Goal: Transaction & Acquisition: Purchase product/service

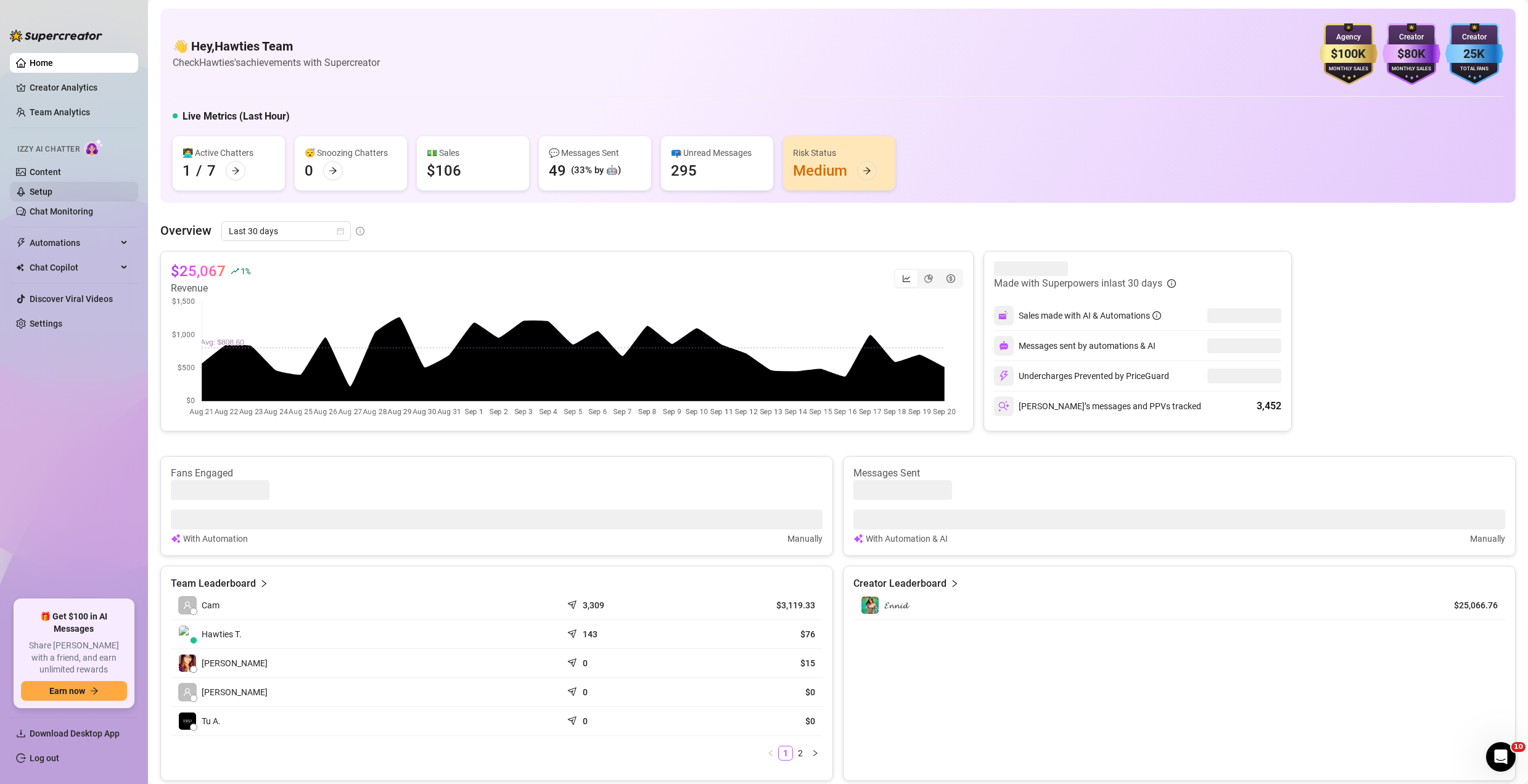
click at [53, 190] on link "Setup" at bounding box center [41, 191] width 23 height 10
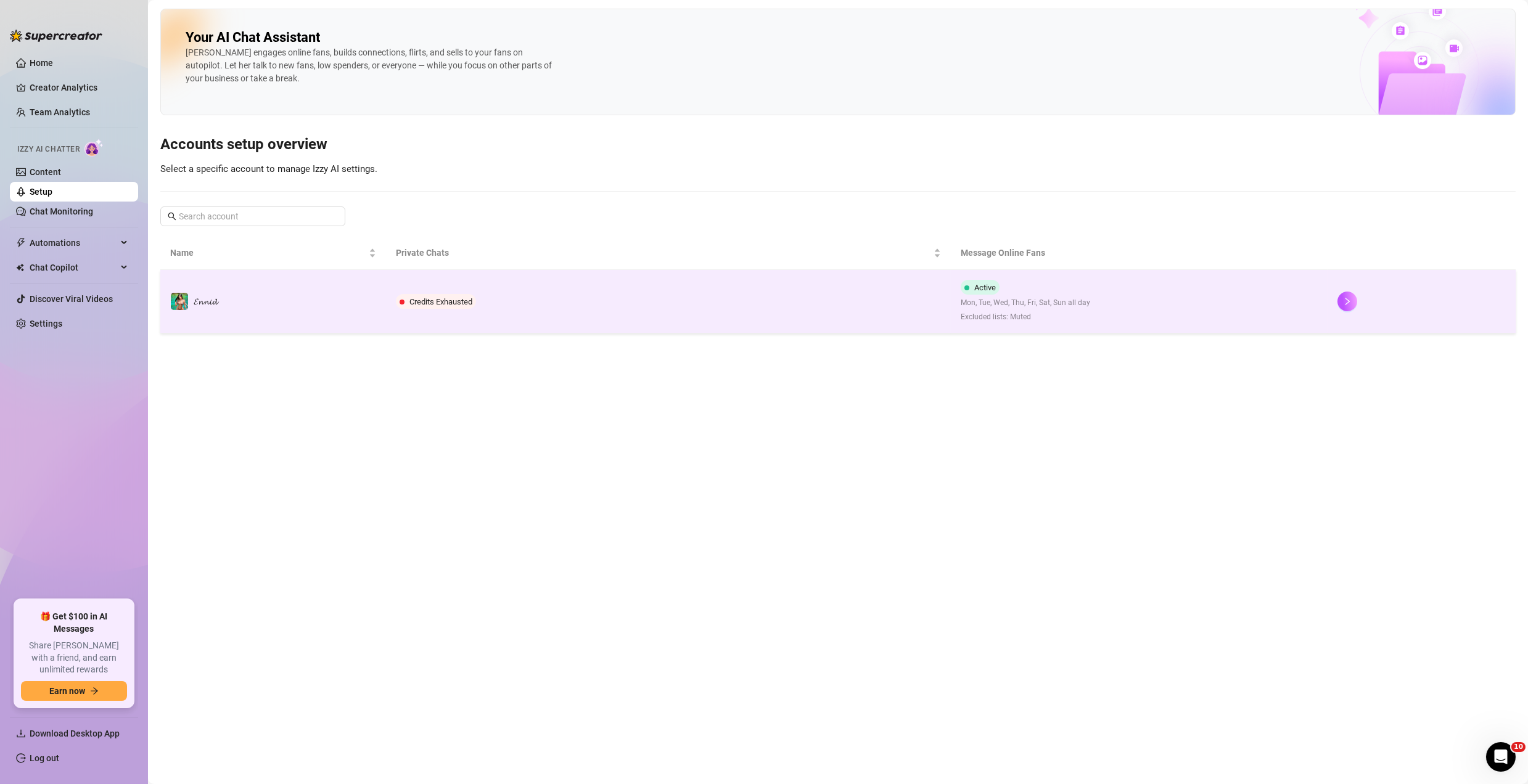
click at [448, 301] on span "Credits Exhausted" at bounding box center [441, 301] width 63 height 9
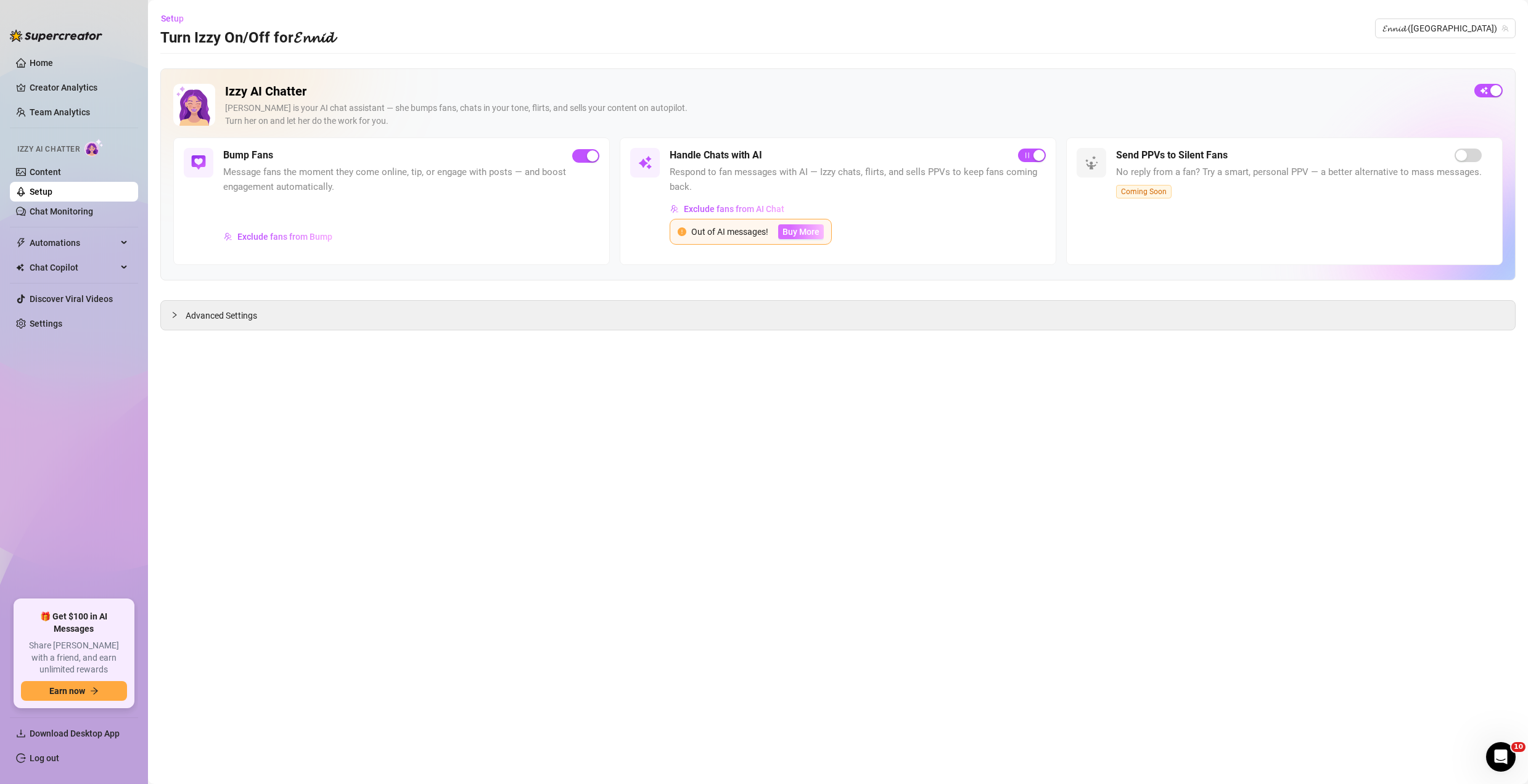
click at [806, 227] on span "Buy More" at bounding box center [801, 232] width 37 height 10
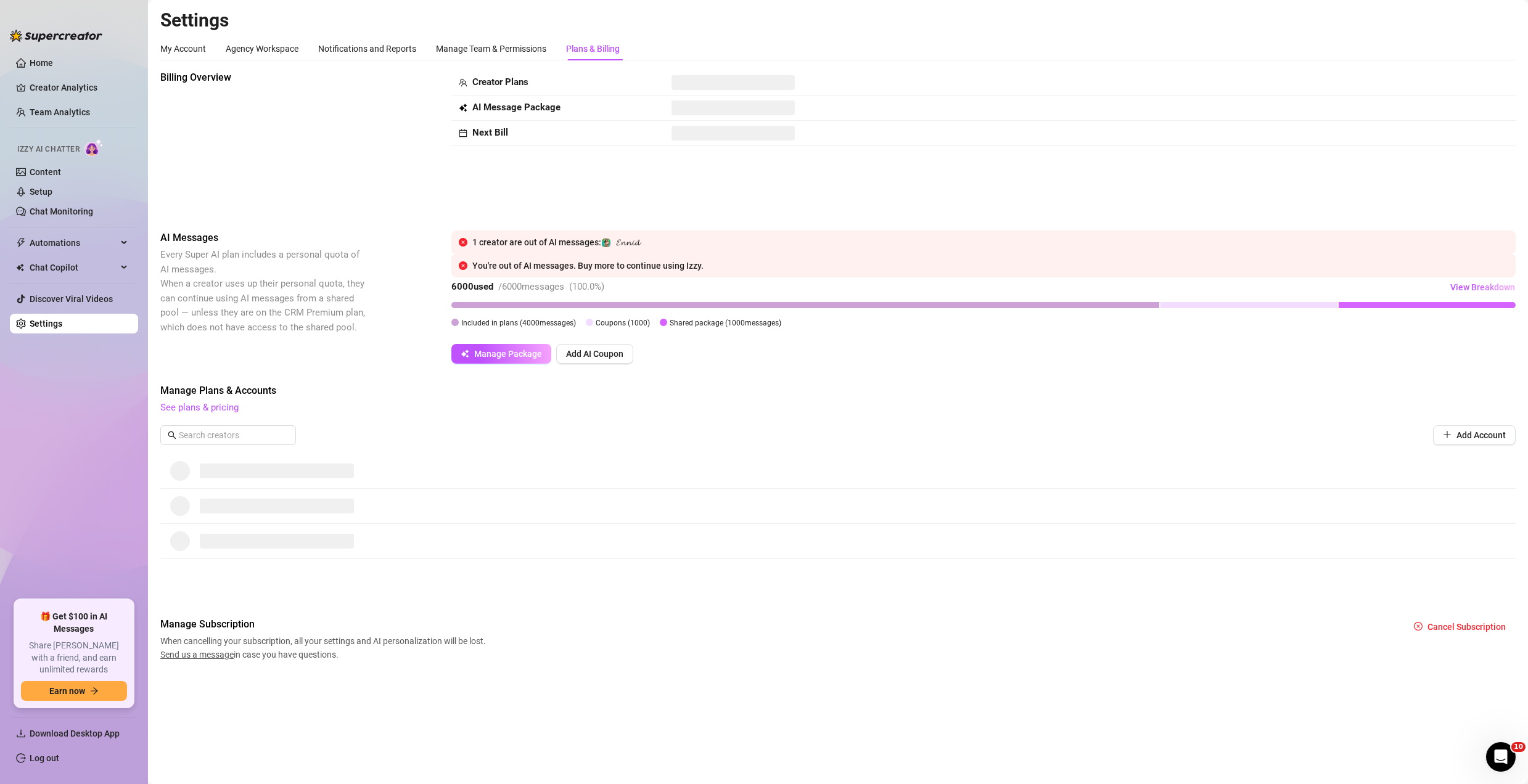
click at [492, 133] on strong "Next Bill" at bounding box center [490, 132] width 36 height 11
drag, startPoint x: 484, startPoint y: 133, endPoint x: 539, endPoint y: 145, distance: 56.3
click at [536, 145] on td "Next Bill" at bounding box center [558, 133] width 213 height 25
click at [189, 42] on div "My Account" at bounding box center [184, 49] width 46 height 14
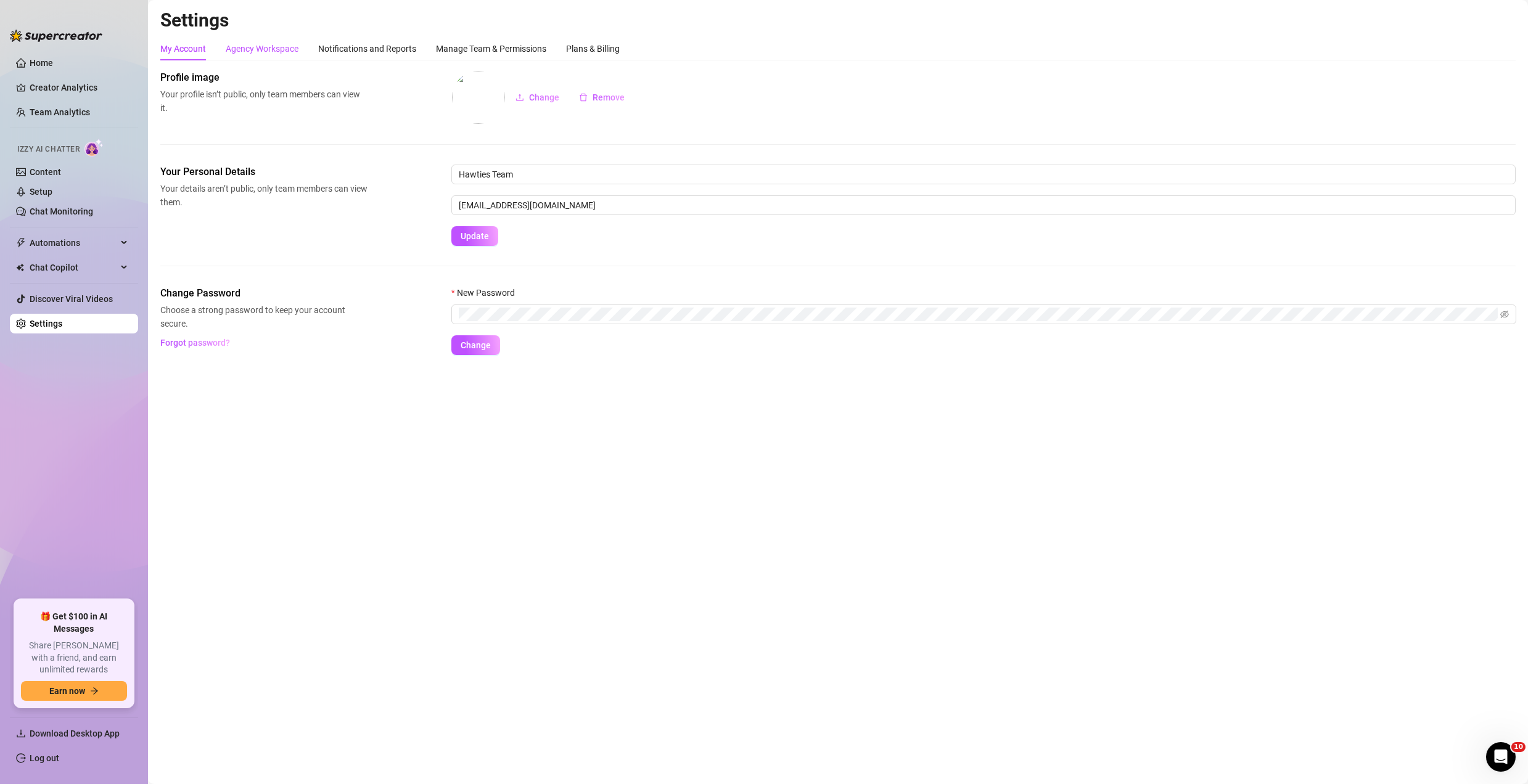
click at [254, 49] on div "Agency Workspace" at bounding box center [262, 49] width 73 height 14
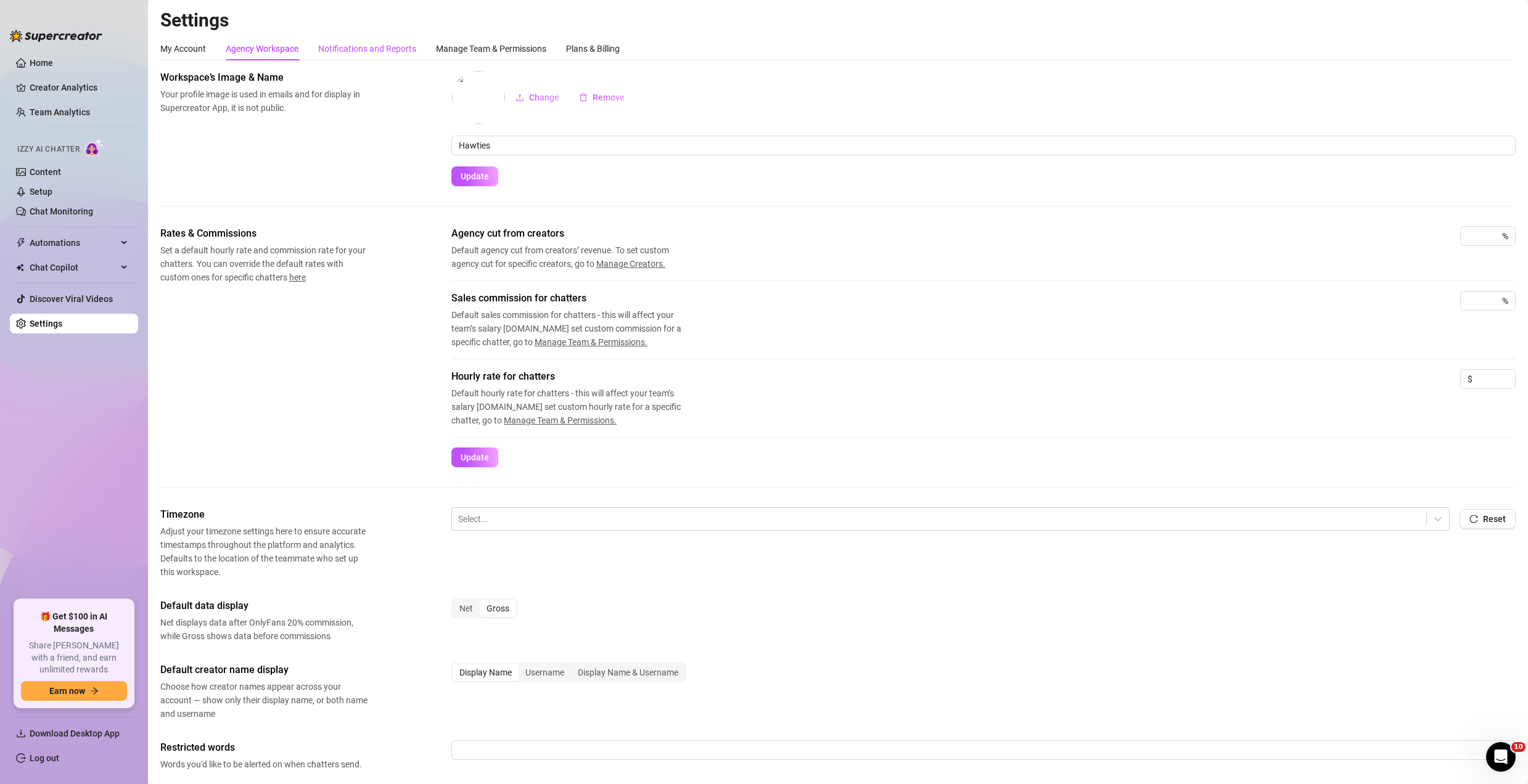
click at [336, 46] on div "Notifications and Reports" at bounding box center [367, 49] width 98 height 14
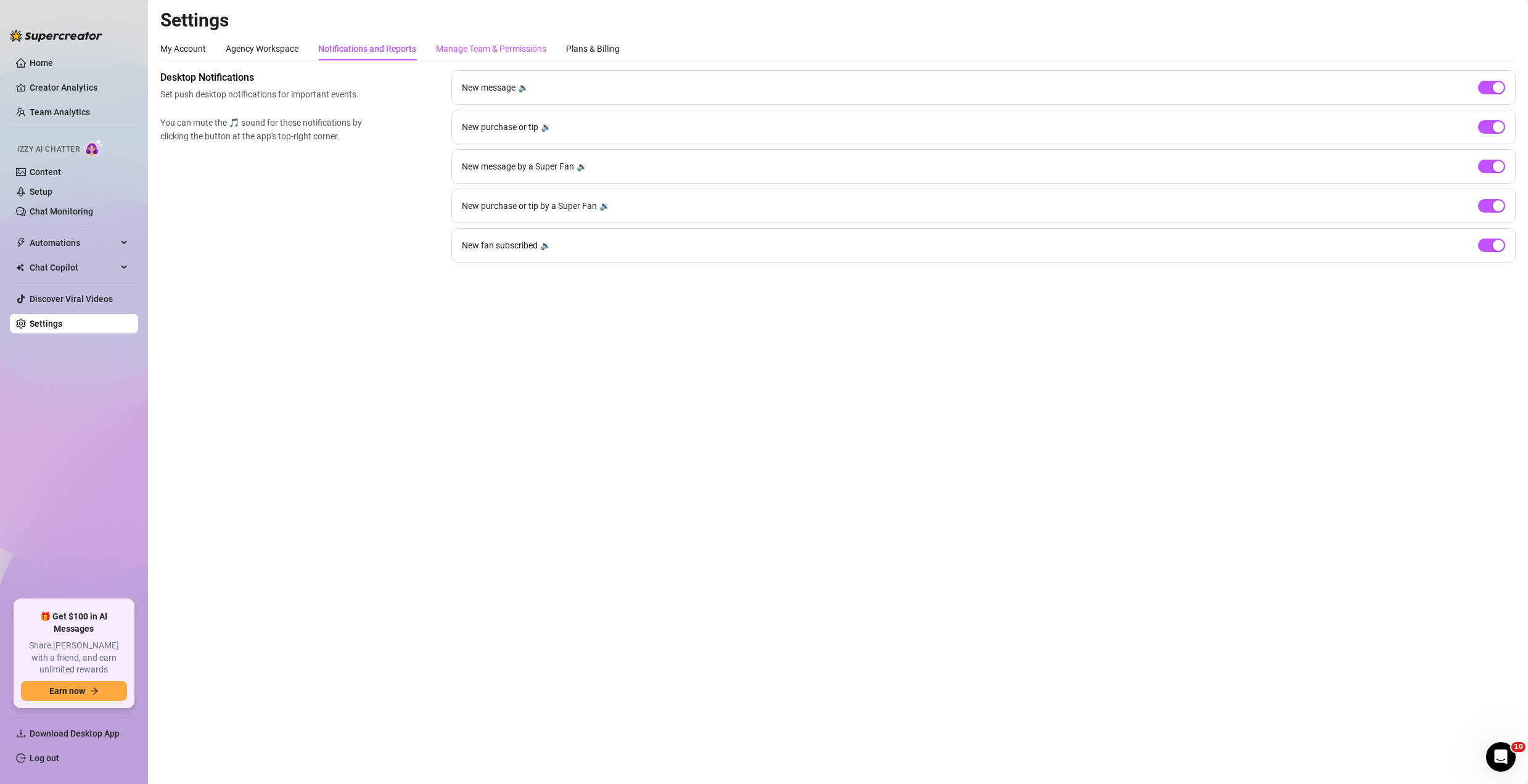
click at [450, 55] on div "Manage Team & Permissions" at bounding box center [491, 49] width 110 height 14
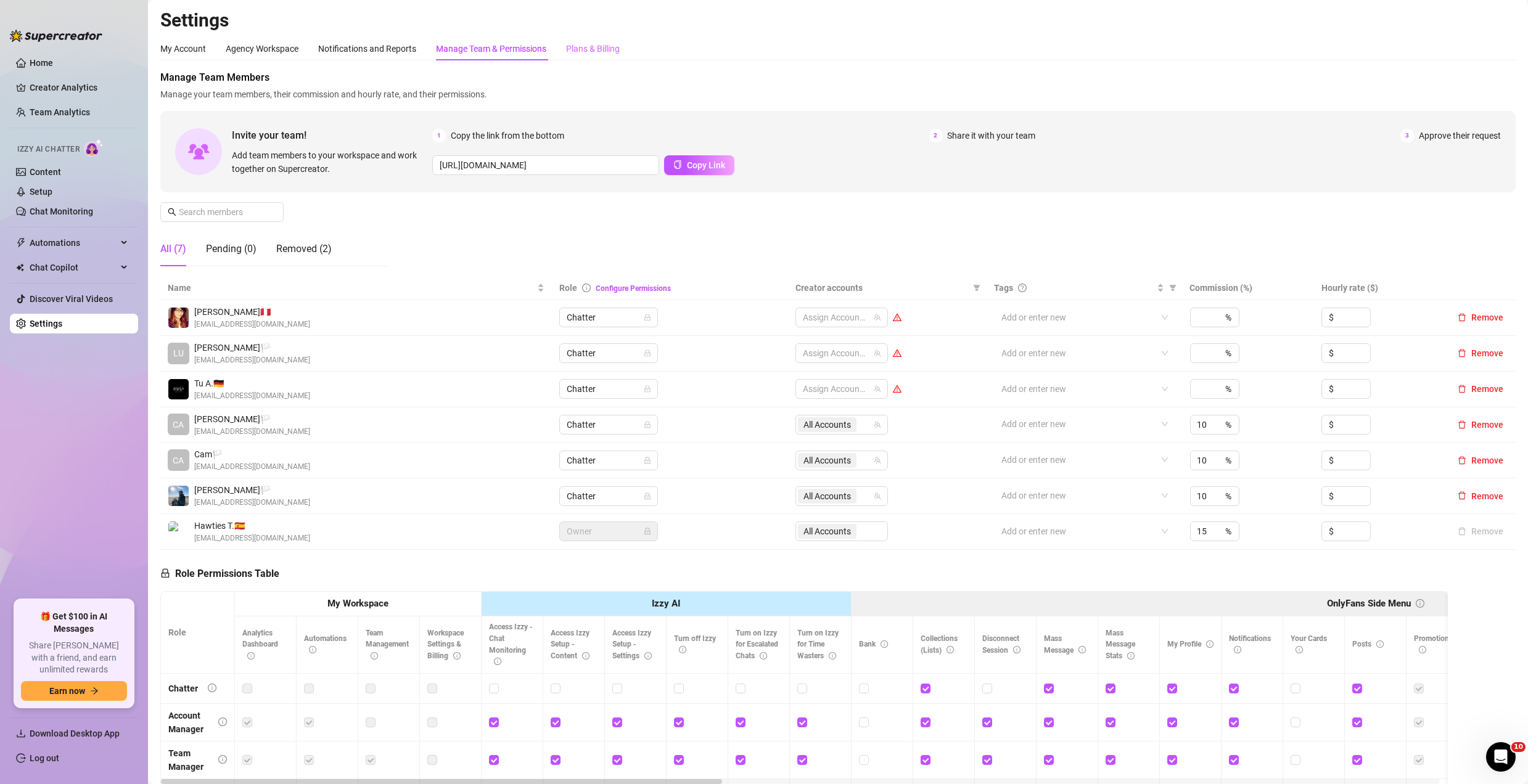
click at [596, 57] on div "Plans & Billing" at bounding box center [593, 48] width 54 height 24
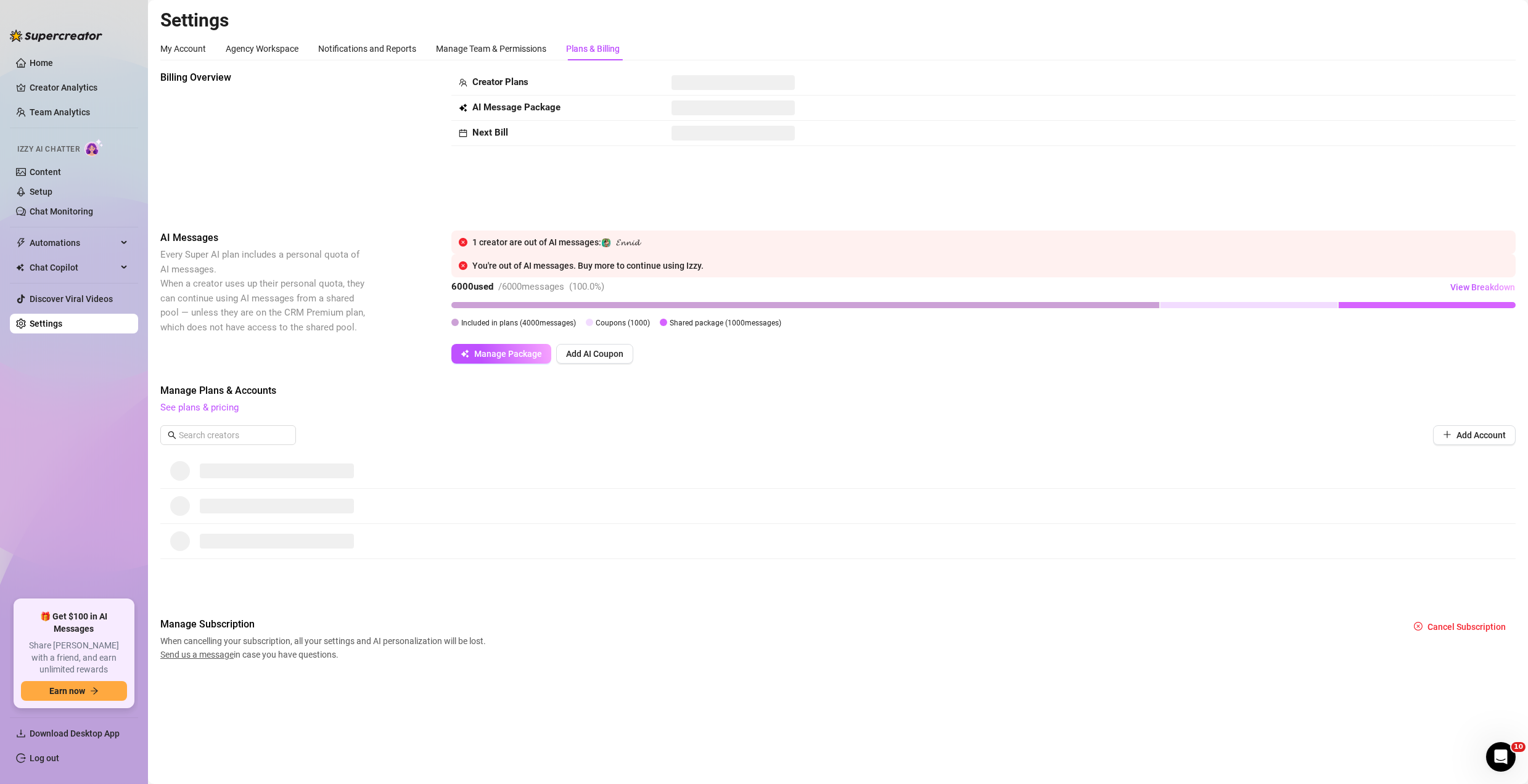
click at [707, 138] on span at bounding box center [733, 132] width 123 height 15
click at [217, 409] on link "See plans & pricing" at bounding box center [200, 407] width 78 height 11
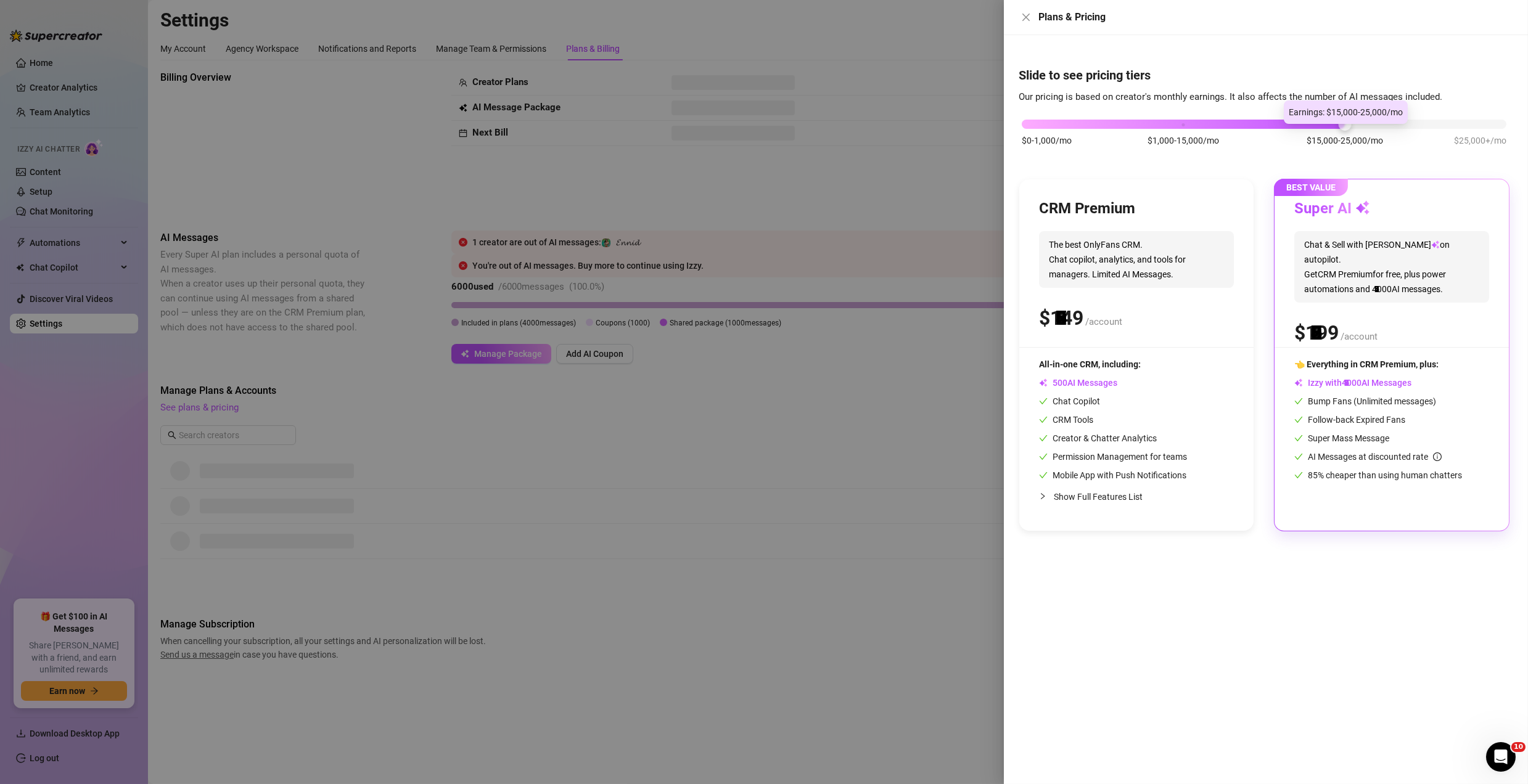
drag, startPoint x: 1186, startPoint y: 125, endPoint x: 1343, endPoint y: 120, distance: 157.1
click at [1343, 120] on body "Home Creator Analytics Team Analytics Izzy AI Chatter Content Setup Chat Monito…" at bounding box center [764, 392] width 1528 height 784
click at [1031, 18] on button "Close" at bounding box center [1025, 17] width 15 height 15
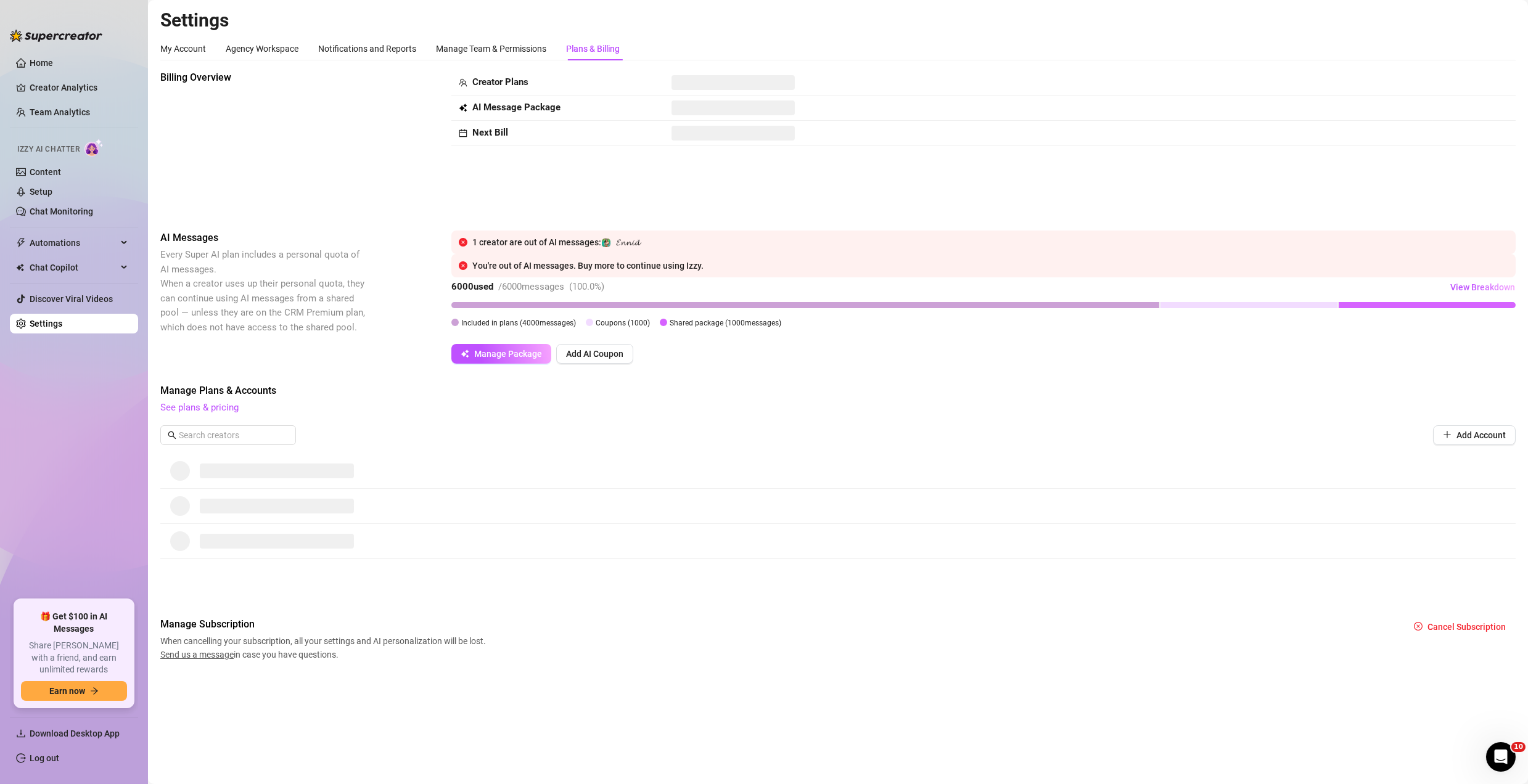
click at [593, 92] on td "Creator Plans" at bounding box center [558, 83] width 213 height 25
click at [677, 82] on span at bounding box center [733, 82] width 123 height 15
drag, startPoint x: 677, startPoint y: 82, endPoint x: 709, endPoint y: 81, distance: 32.0
click at [701, 81] on span at bounding box center [733, 82] width 123 height 15
click at [728, 82] on span at bounding box center [733, 82] width 123 height 15
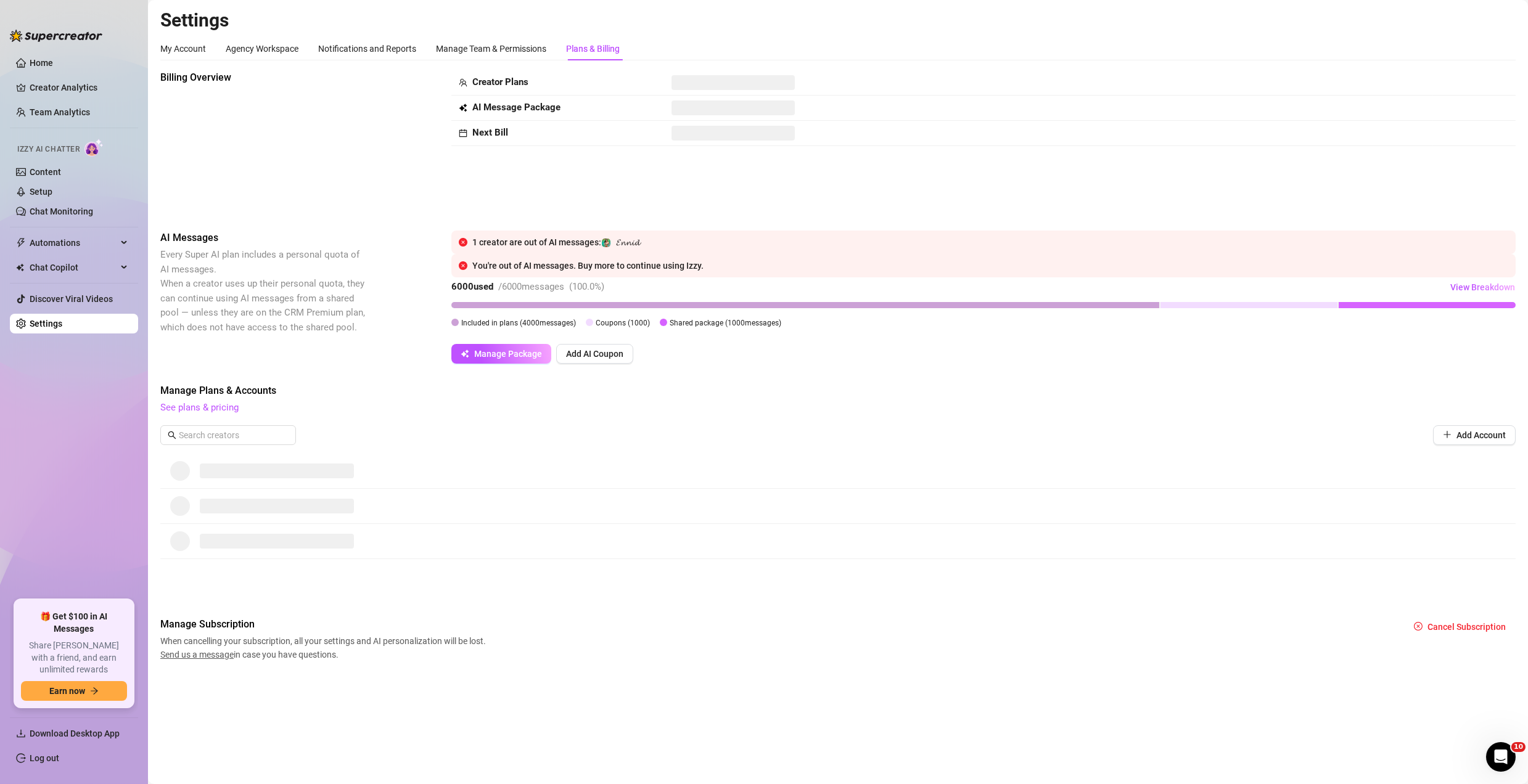
click at [728, 82] on span at bounding box center [733, 82] width 123 height 15
click at [1495, 291] on span "View Breakdown" at bounding box center [1483, 287] width 65 height 10
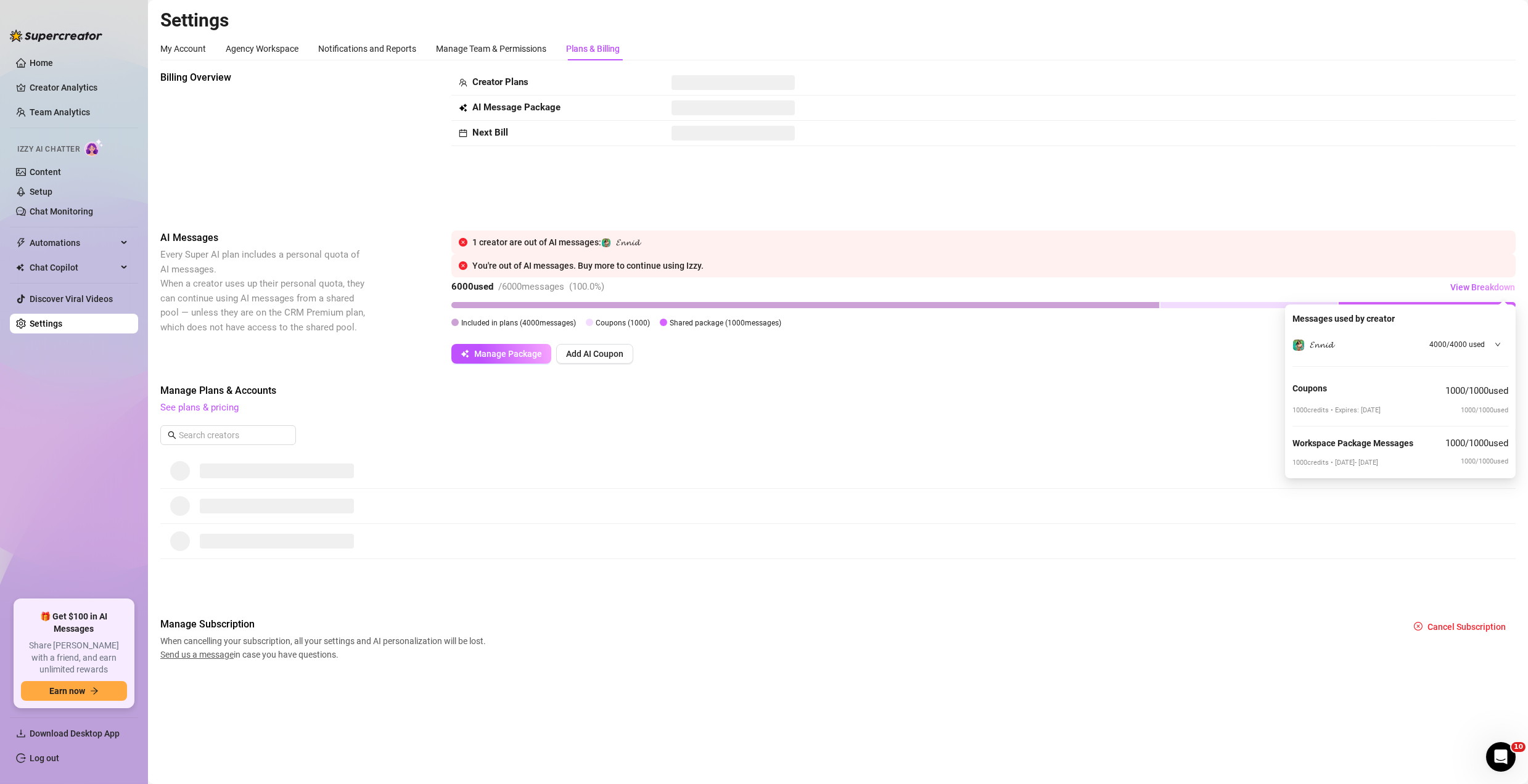
click at [1478, 392] on span "1000 / 1000 used" at bounding box center [1477, 391] width 63 height 15
click at [1461, 430] on div "Messages used by creator 𝓔𝓷𝓷𝓲𝓭 4000 / 4000 used Coupons 1000 / 1000 used 1000 c…" at bounding box center [1400, 390] width 216 height 157
click at [1492, 347] on div at bounding box center [1494, 345] width 14 height 14
drag, startPoint x: 1448, startPoint y: 364, endPoint x: 1472, endPoint y: 405, distance: 47.5
click at [1491, 373] on div "4000 credits • [DATE] - [DATE] 4000 / 4000 used" at bounding box center [1400, 371] width 216 height 30
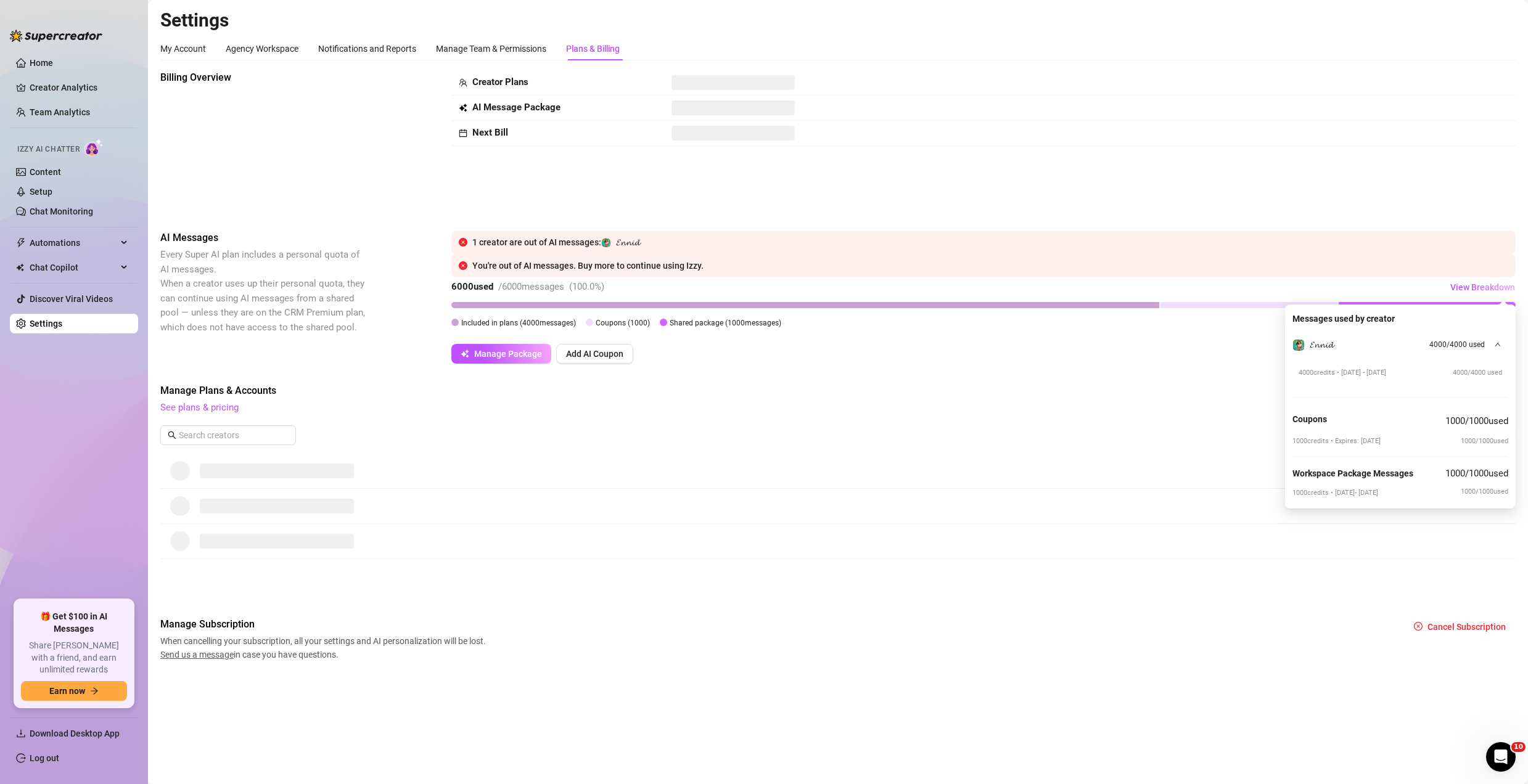
click at [1334, 238] on div "1 creator are out of AI messages: 𝓔𝓷𝓷𝓲𝓭" at bounding box center [990, 242] width 1036 height 14
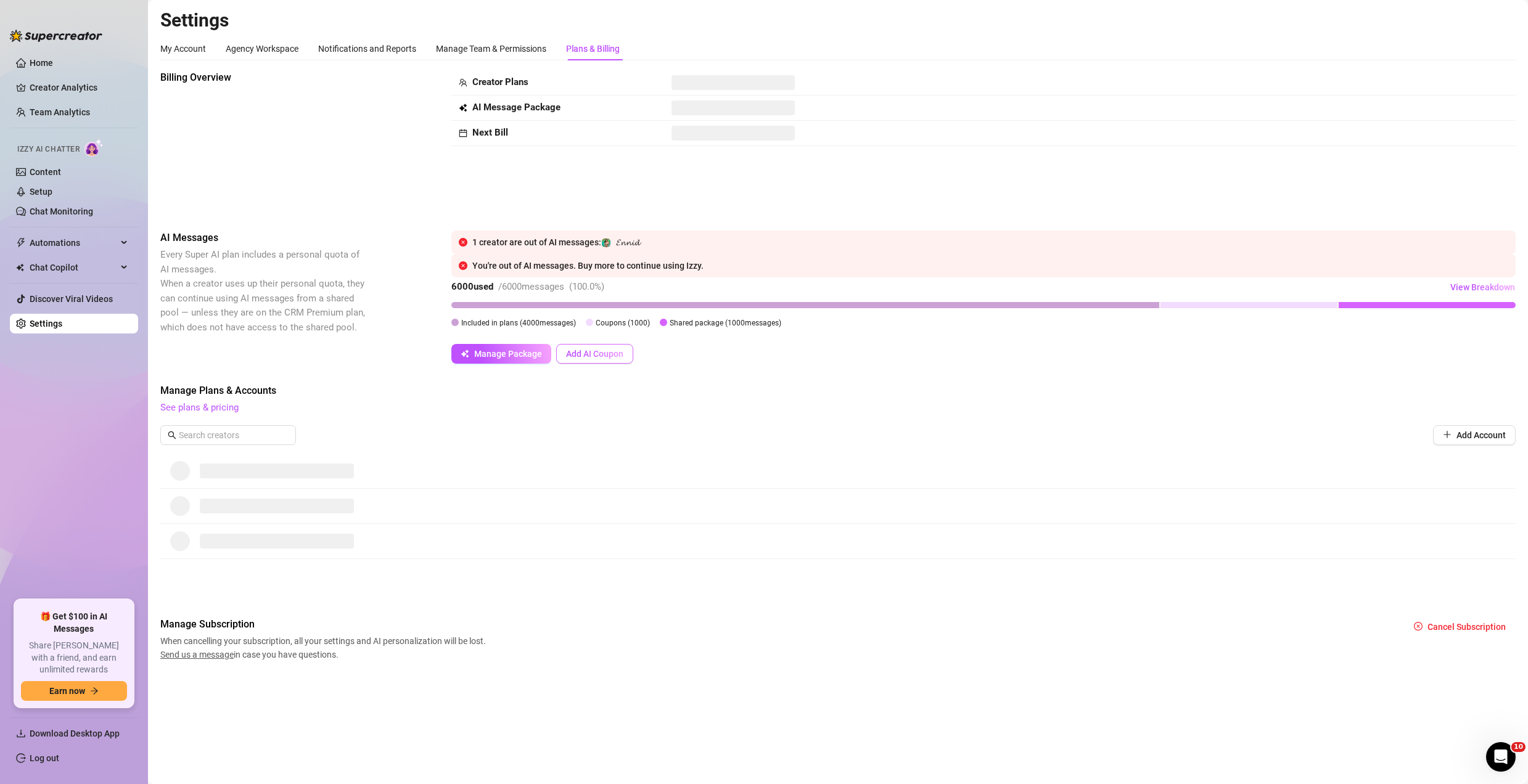
click at [593, 354] on span "Add AI Coupon" at bounding box center [595, 353] width 57 height 10
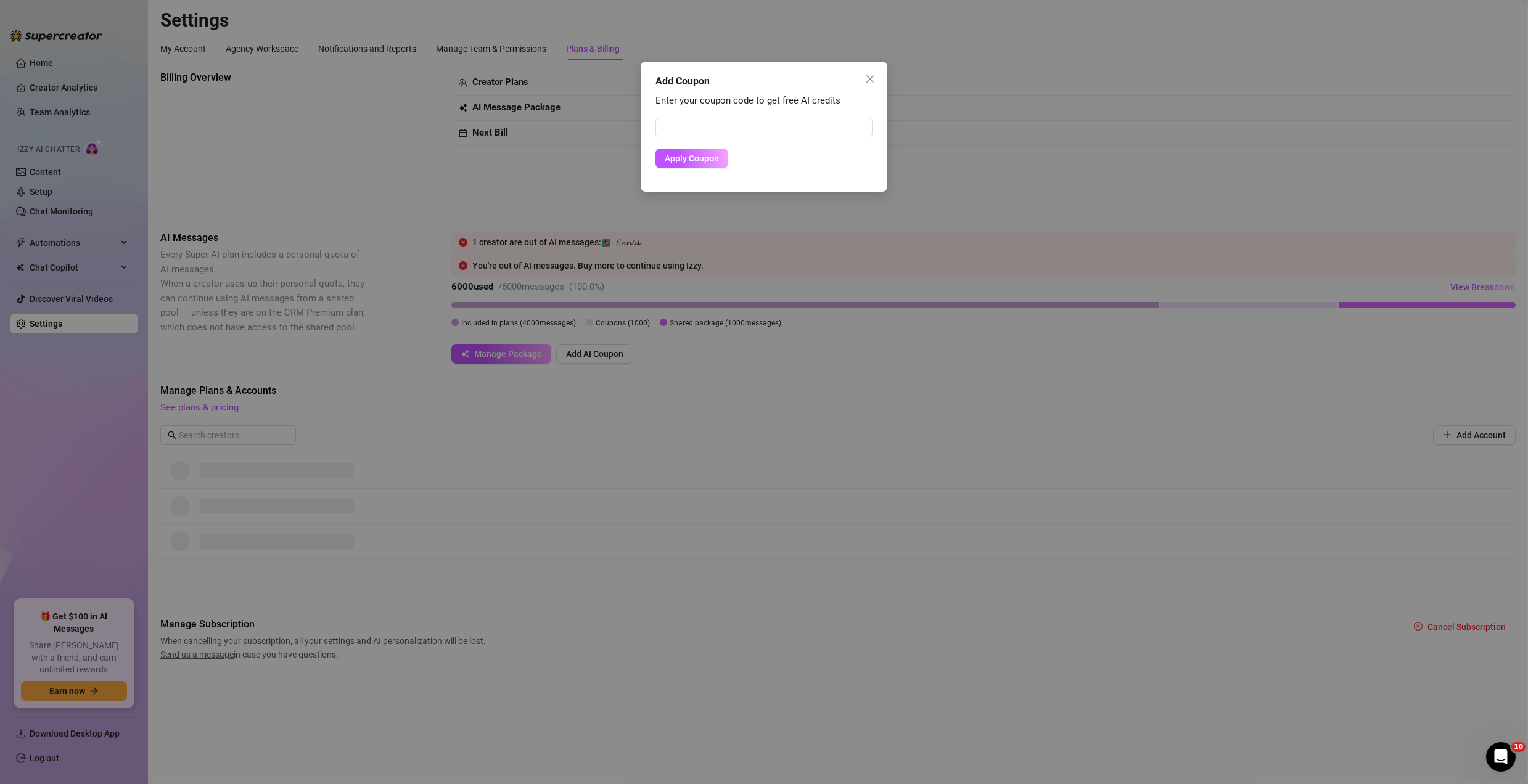
drag, startPoint x: 875, startPoint y: 73, endPoint x: 797, endPoint y: 74, distance: 78.0
click at [875, 74] on span "Close" at bounding box center [870, 79] width 20 height 10
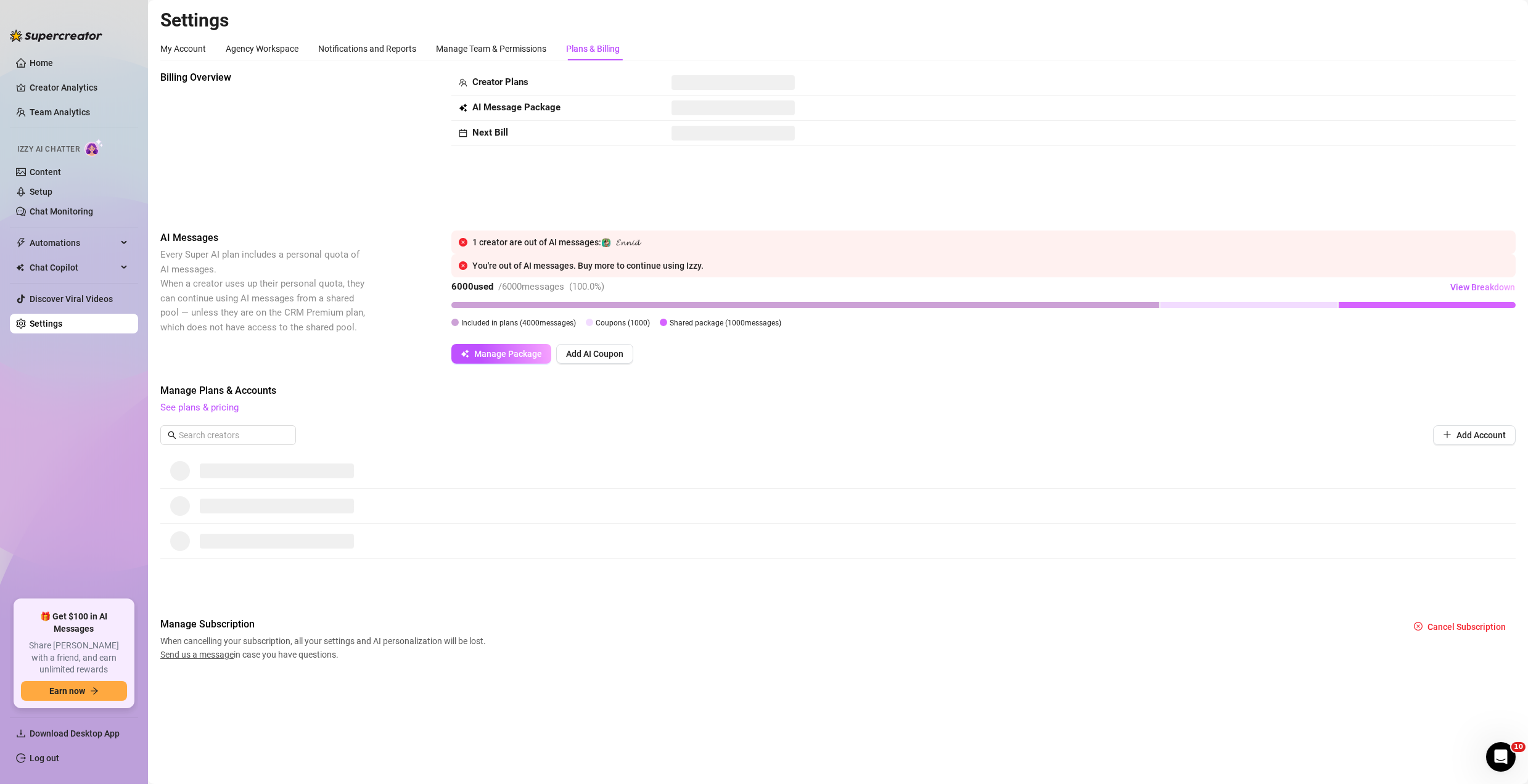
click at [658, 94] on td "Creator Plans" at bounding box center [558, 83] width 213 height 25
click at [676, 102] on span at bounding box center [733, 107] width 123 height 15
click at [83, 700] on button "Earn now" at bounding box center [73, 691] width 106 height 20
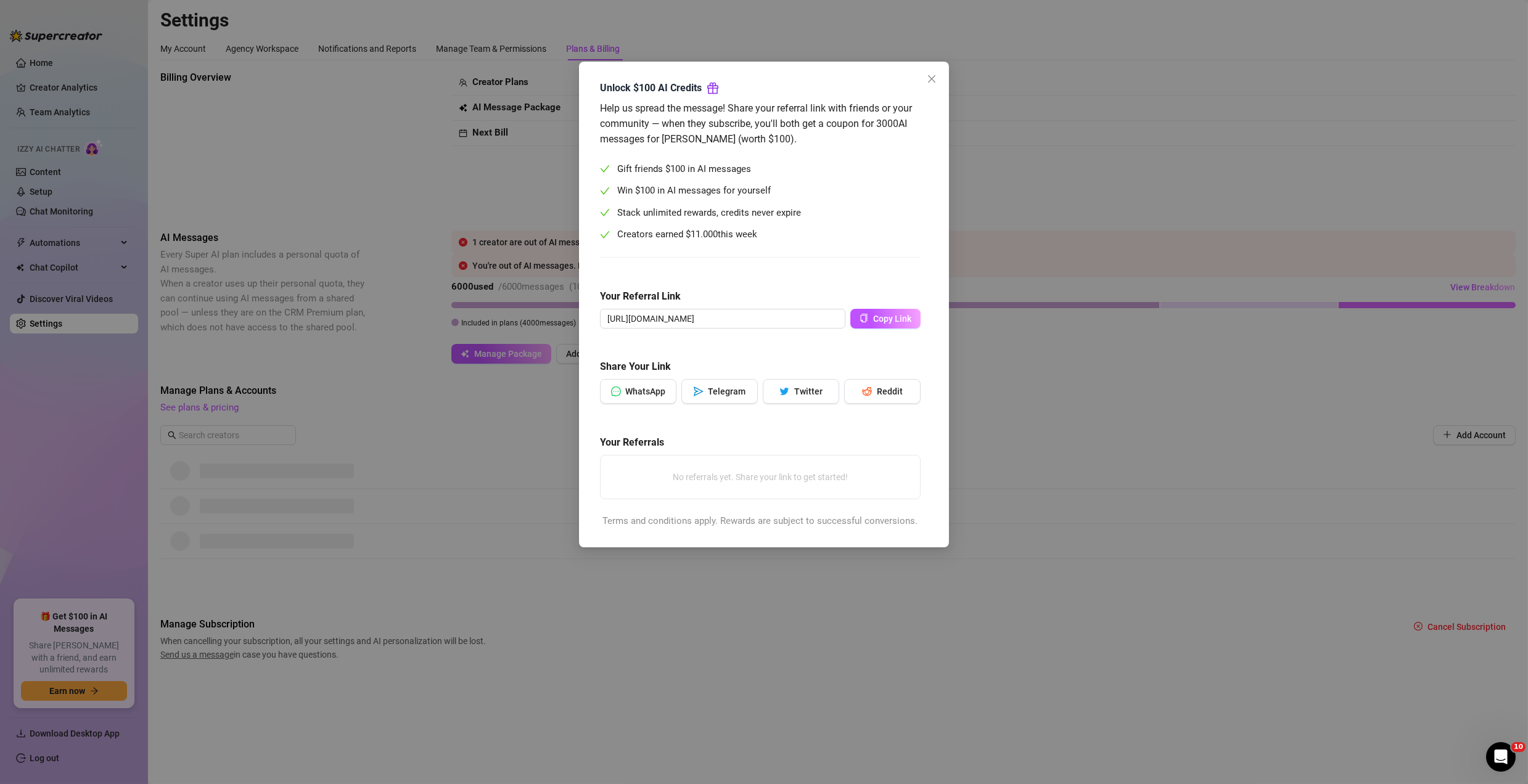
drag, startPoint x: 1036, startPoint y: 285, endPoint x: 978, endPoint y: 291, distance: 58.3
click at [1037, 285] on div "Unlock $100 AI Credits Help us spread the message! Share your referral link wit…" at bounding box center [764, 392] width 1528 height 784
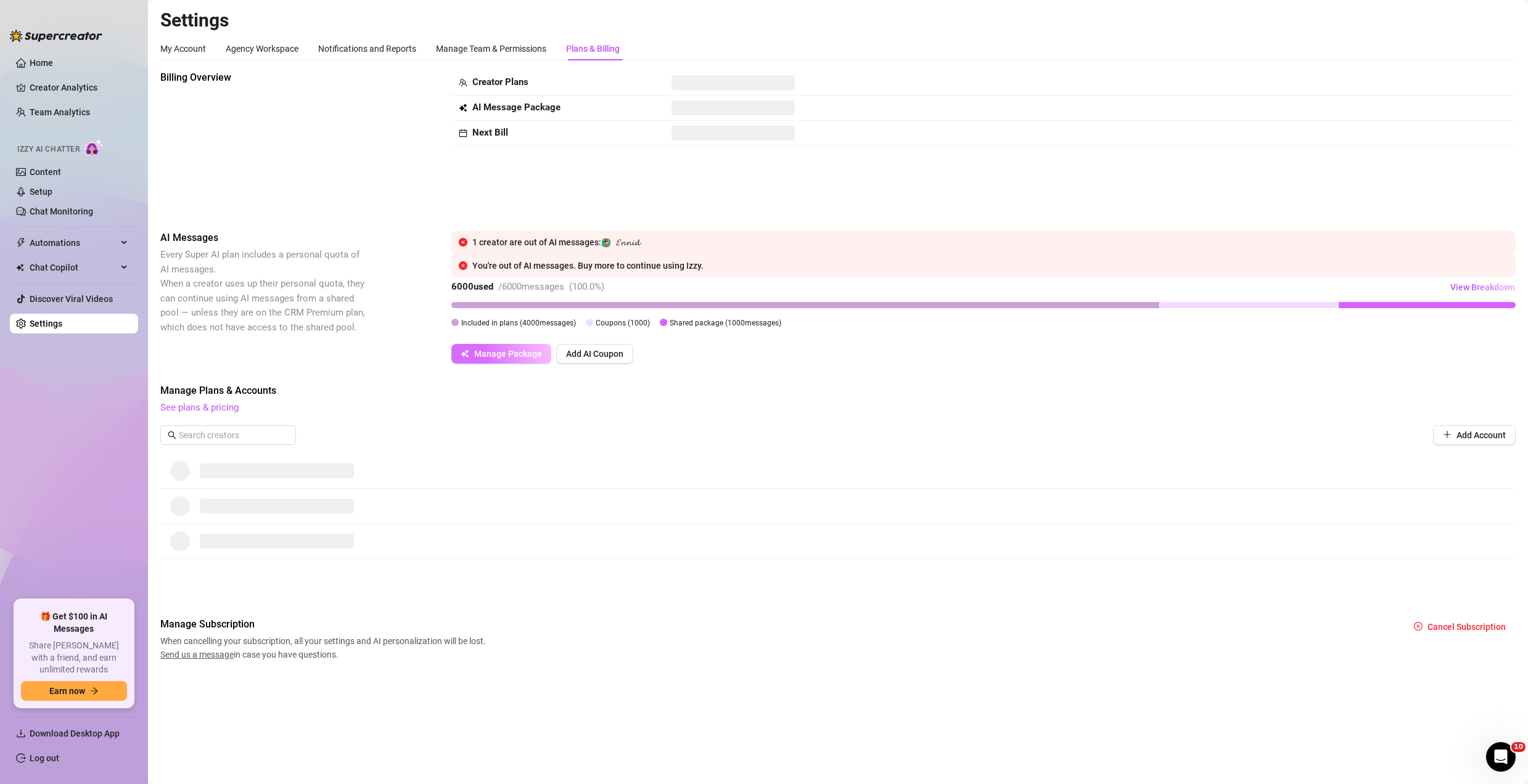
click at [527, 359] on span "Manage Package" at bounding box center [508, 353] width 68 height 10
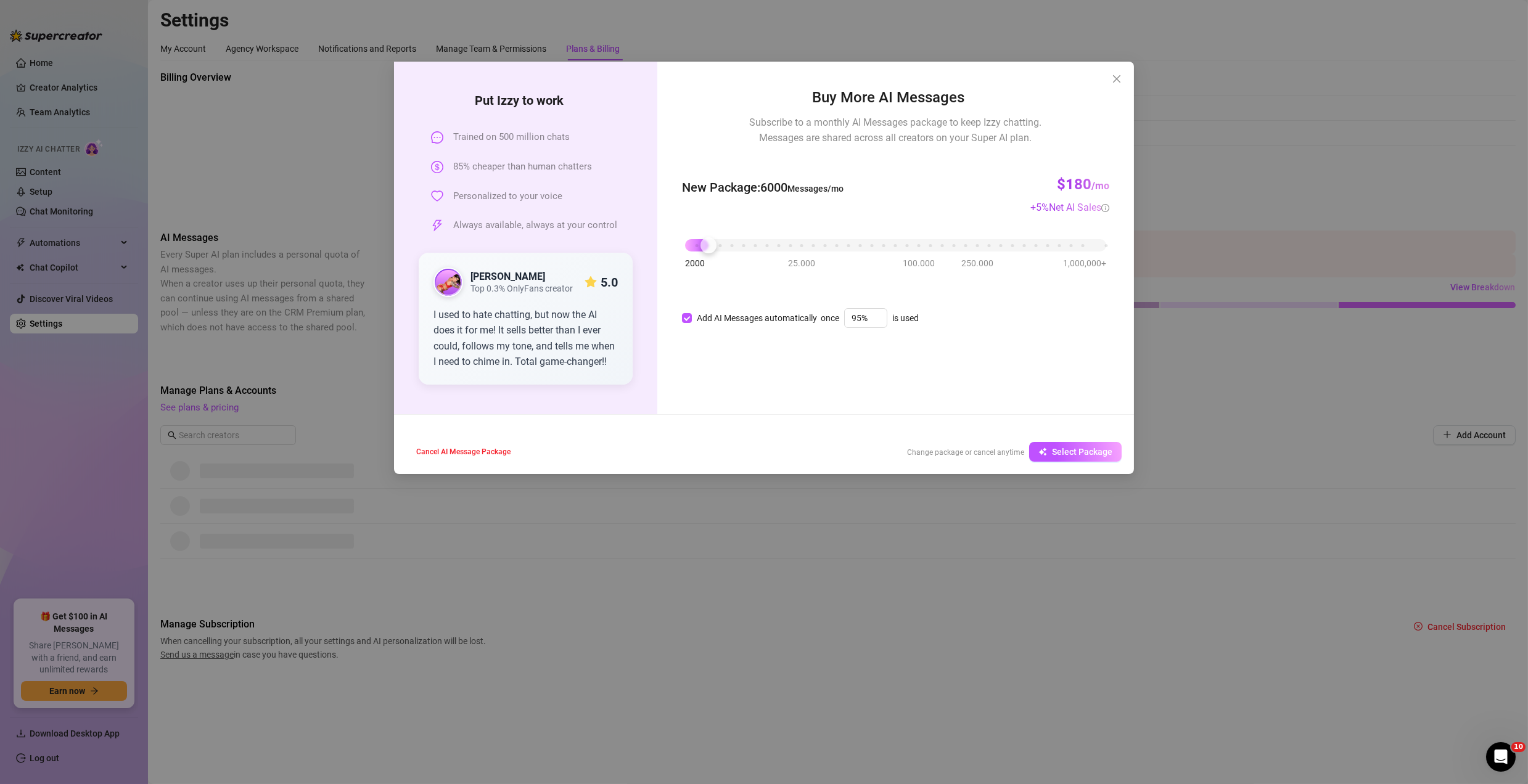
click at [705, 243] on div "2000 25.000 100.000 250.000 1,000,000+" at bounding box center [895, 240] width 421 height 8
click at [494, 449] on span "Cancel AI Message Package" at bounding box center [463, 451] width 94 height 8
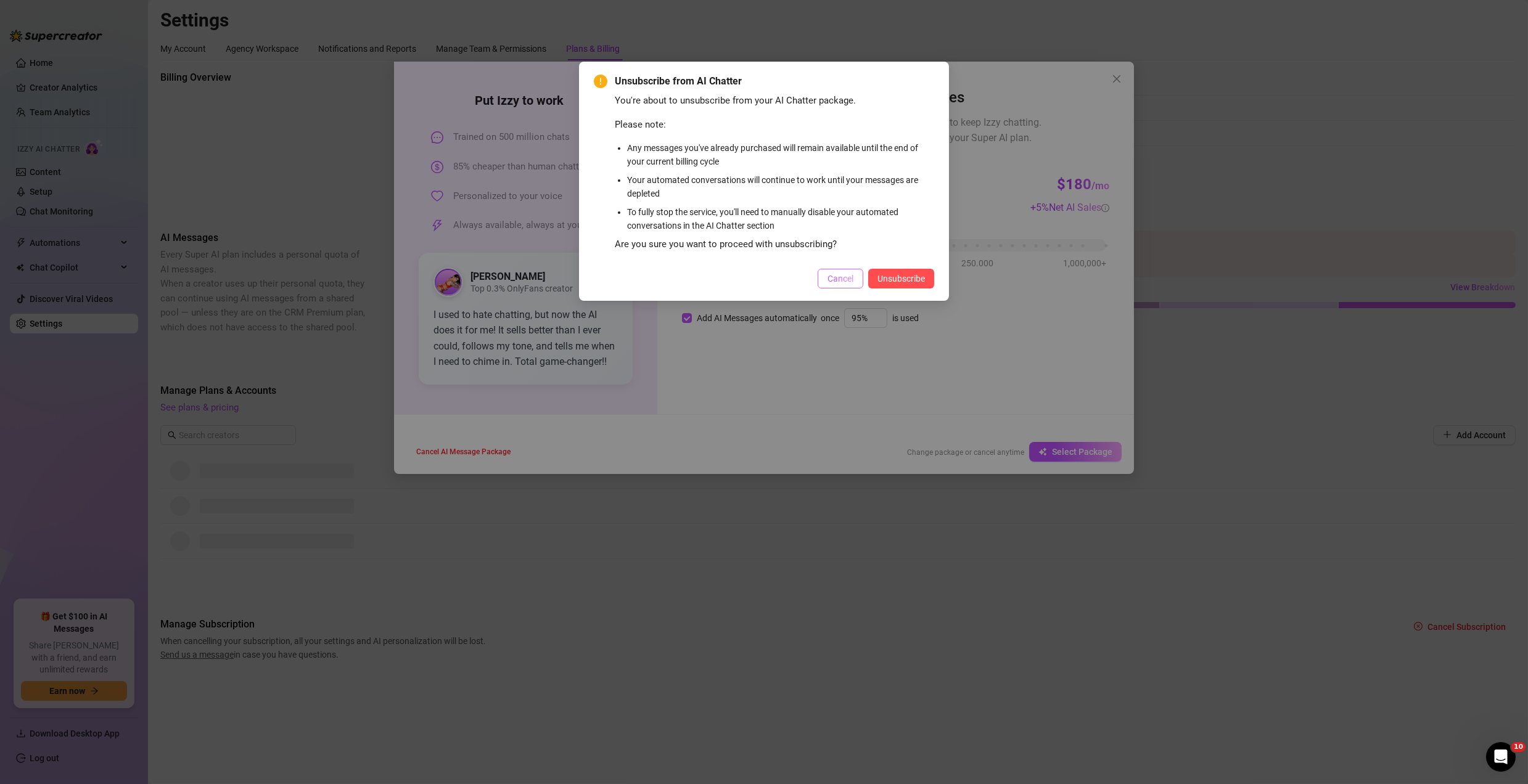
click at [845, 277] on span "Cancel" at bounding box center [841, 278] width 26 height 10
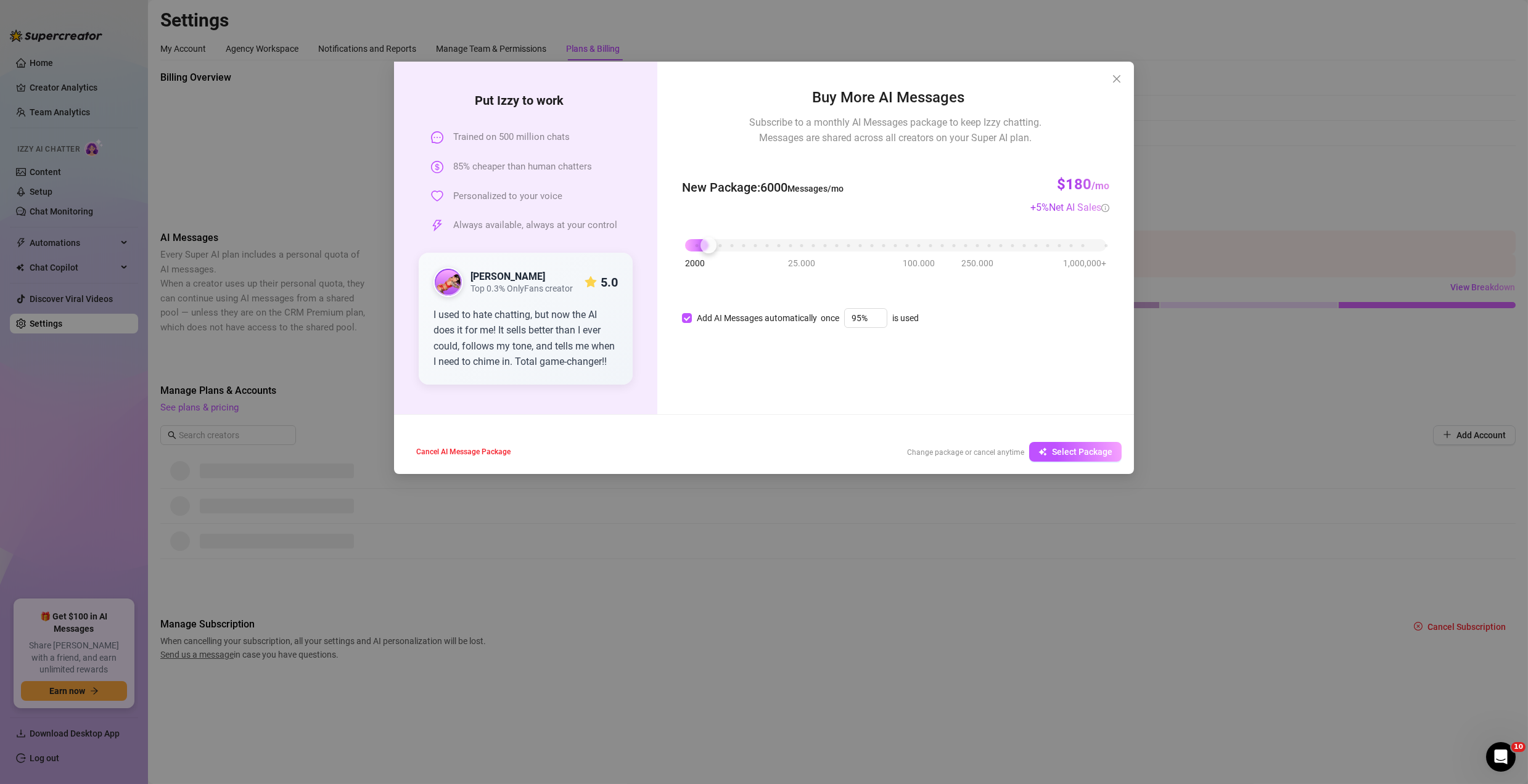
click at [744, 244] on div "2000 25.000 100.000 250.000 1,000,000+" at bounding box center [895, 240] width 421 height 8
click at [722, 242] on div "2000 25.000 100.000 250.000 1,000,000+" at bounding box center [895, 240] width 421 height 8
click at [726, 245] on div at bounding box center [720, 245] width 16 height 16
click at [1060, 450] on span "Select Package" at bounding box center [1082, 451] width 60 height 10
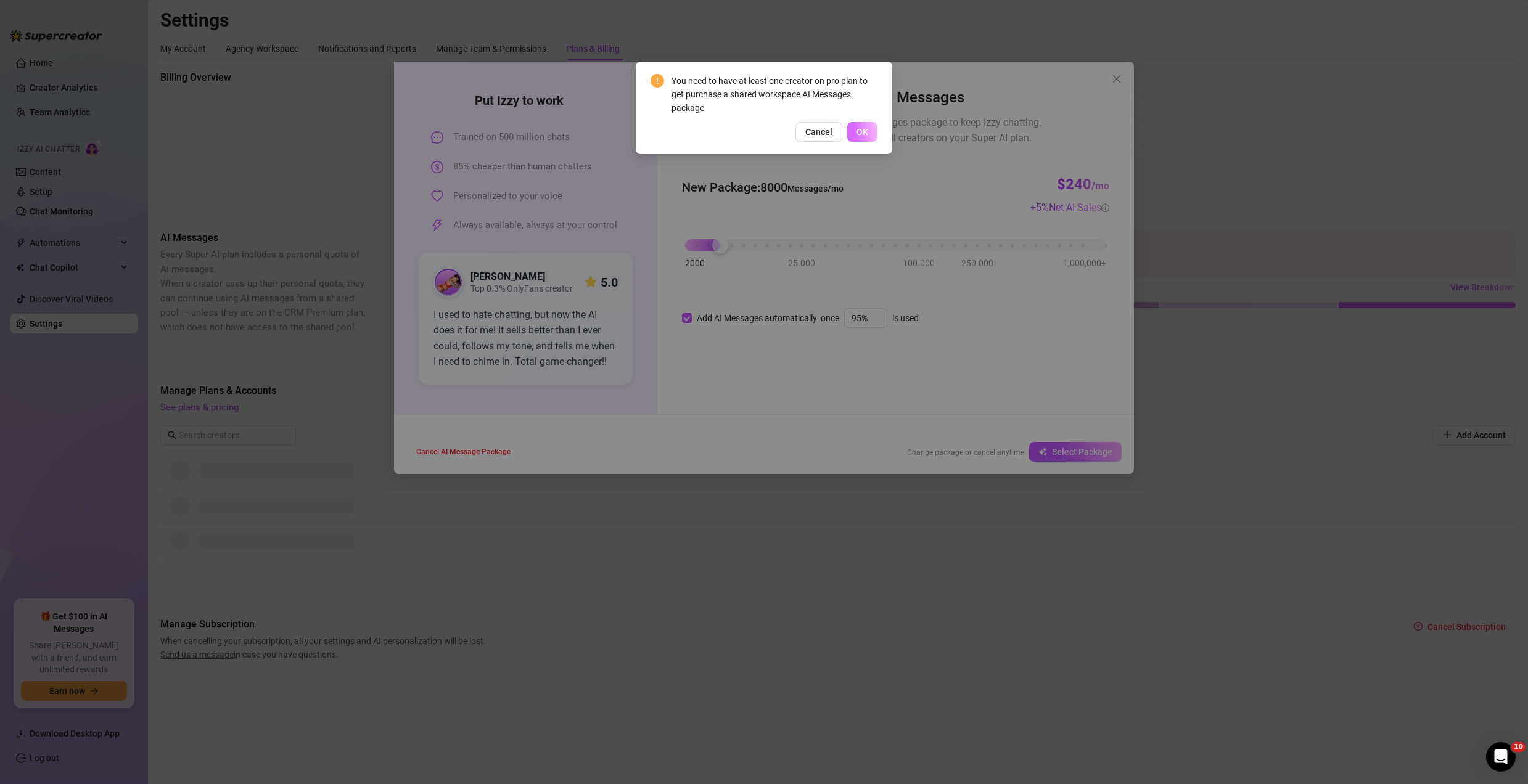
click at [861, 130] on span "OK" at bounding box center [862, 132] width 11 height 10
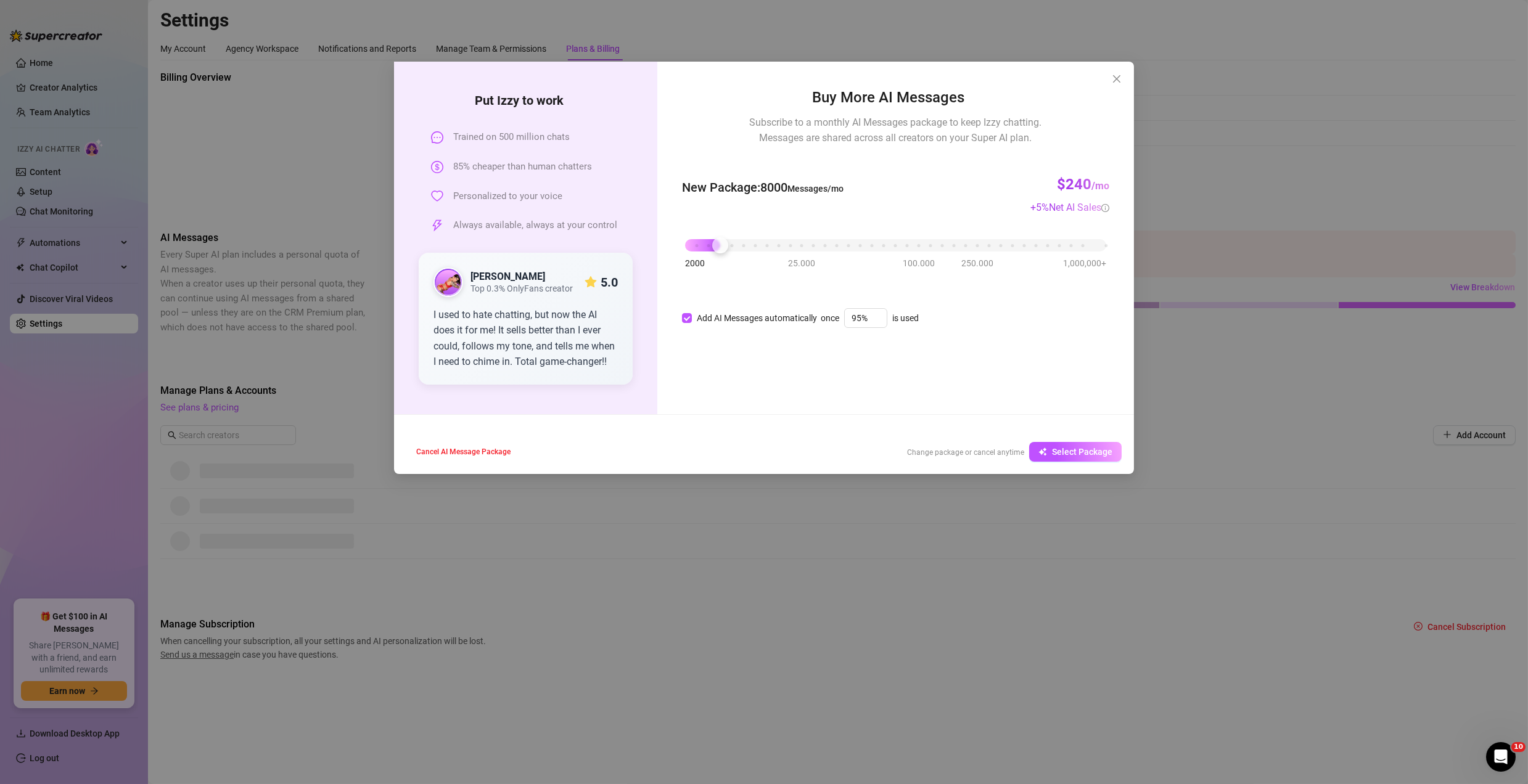
click at [700, 243] on div "2000 25.000 100.000 250.000 1,000,000+" at bounding box center [895, 240] width 421 height 8
click at [1112, 80] on icon "close" at bounding box center [1116, 79] width 10 height 10
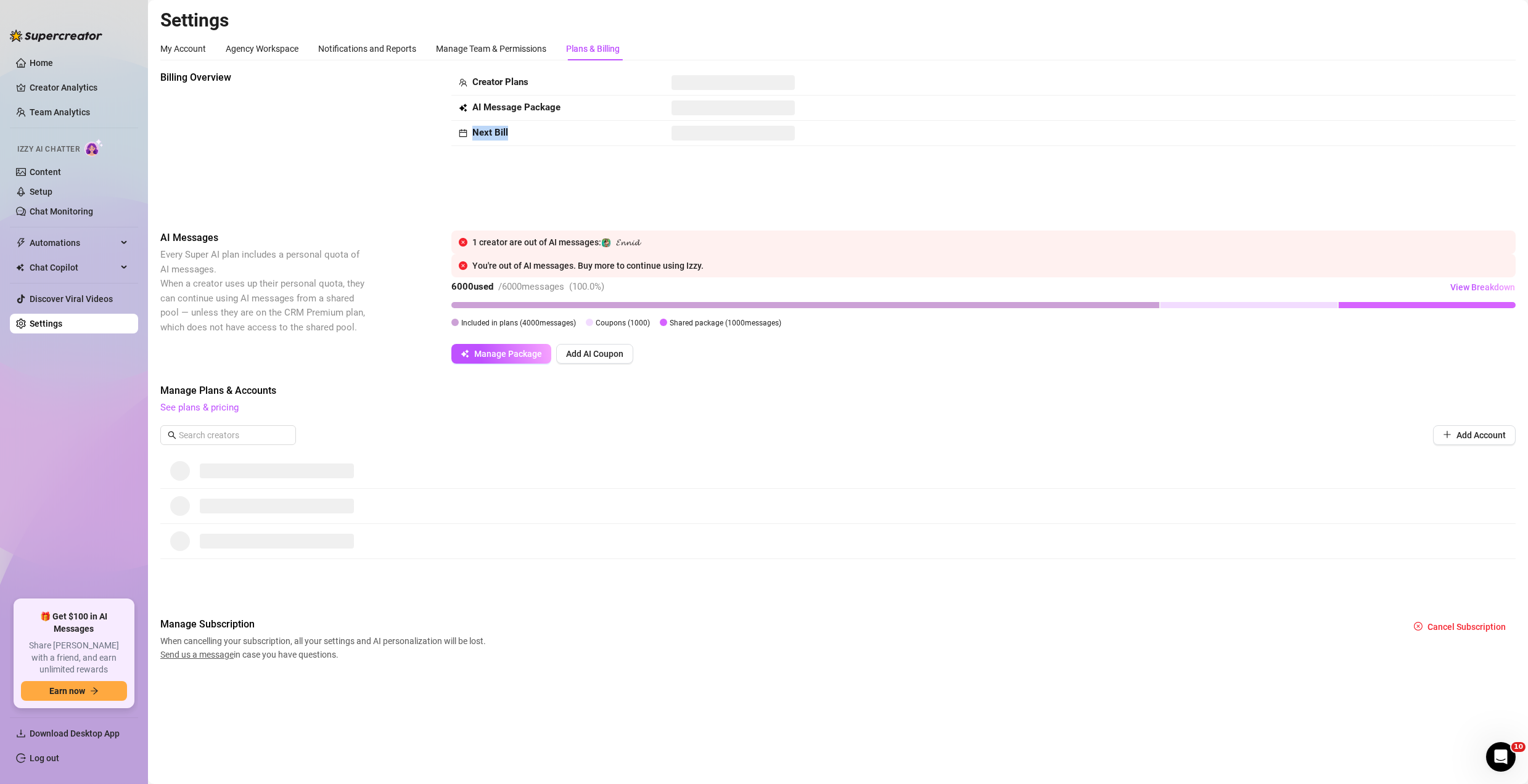
drag, startPoint x: 696, startPoint y: 122, endPoint x: 772, endPoint y: 140, distance: 78.1
click at [772, 140] on tbody "Creator Plans AI Message Package Next Bill" at bounding box center [983, 108] width 1064 height 76
click at [744, 125] on span at bounding box center [733, 132] width 123 height 15
click at [495, 128] on strong "Next Bill" at bounding box center [490, 132] width 36 height 11
click at [500, 63] on div "My Account Agency Workspace Notifications and Reports Manage Team & Permissions…" at bounding box center [839, 349] width 1356 height 624
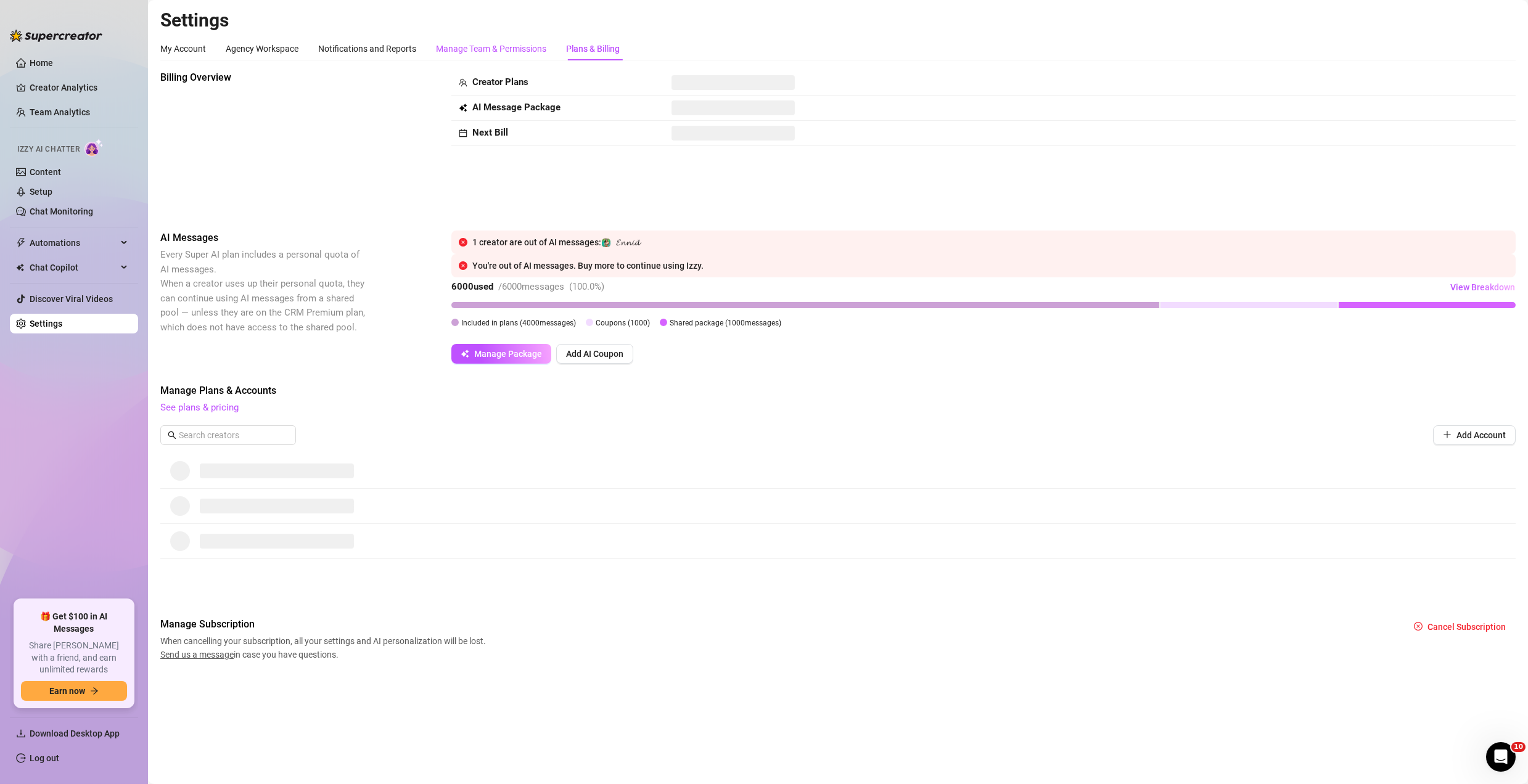
click at [501, 53] on div "Manage Team & Permissions" at bounding box center [491, 49] width 110 height 14
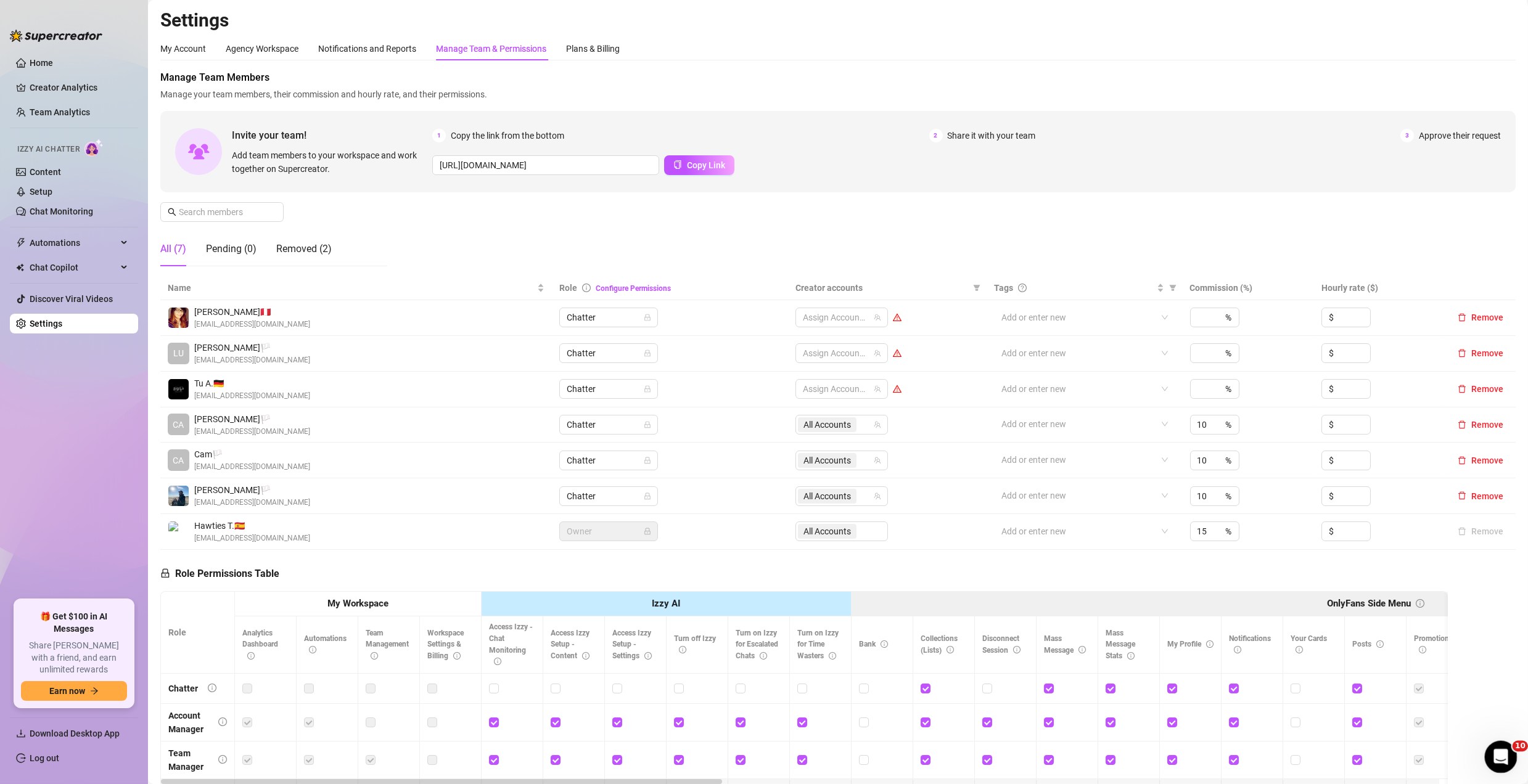
click at [1495, 751] on icon "Open Intercom Messenger" at bounding box center [1499, 755] width 21 height 21
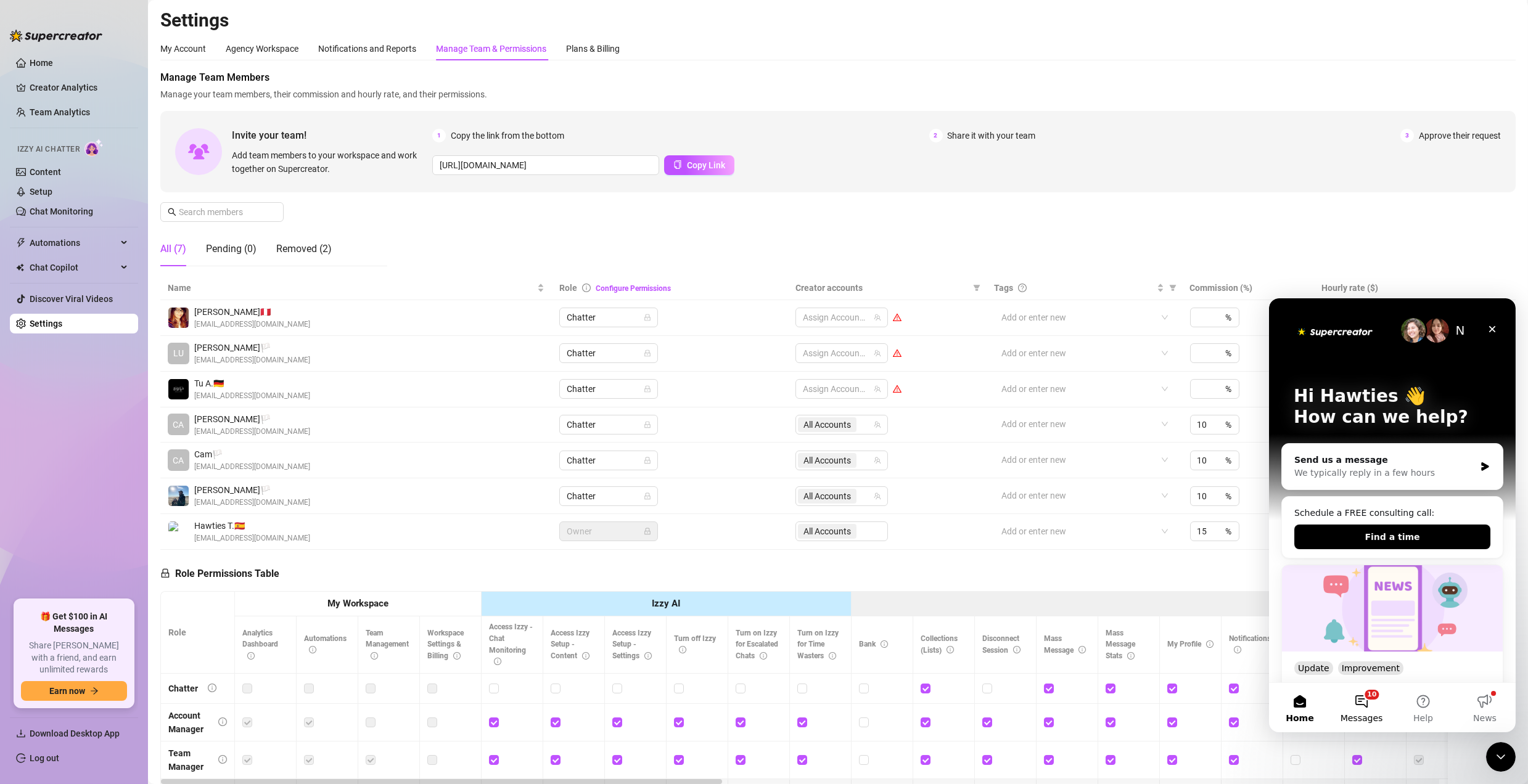
click at [1363, 702] on button "10 Messages" at bounding box center [1360, 707] width 62 height 49
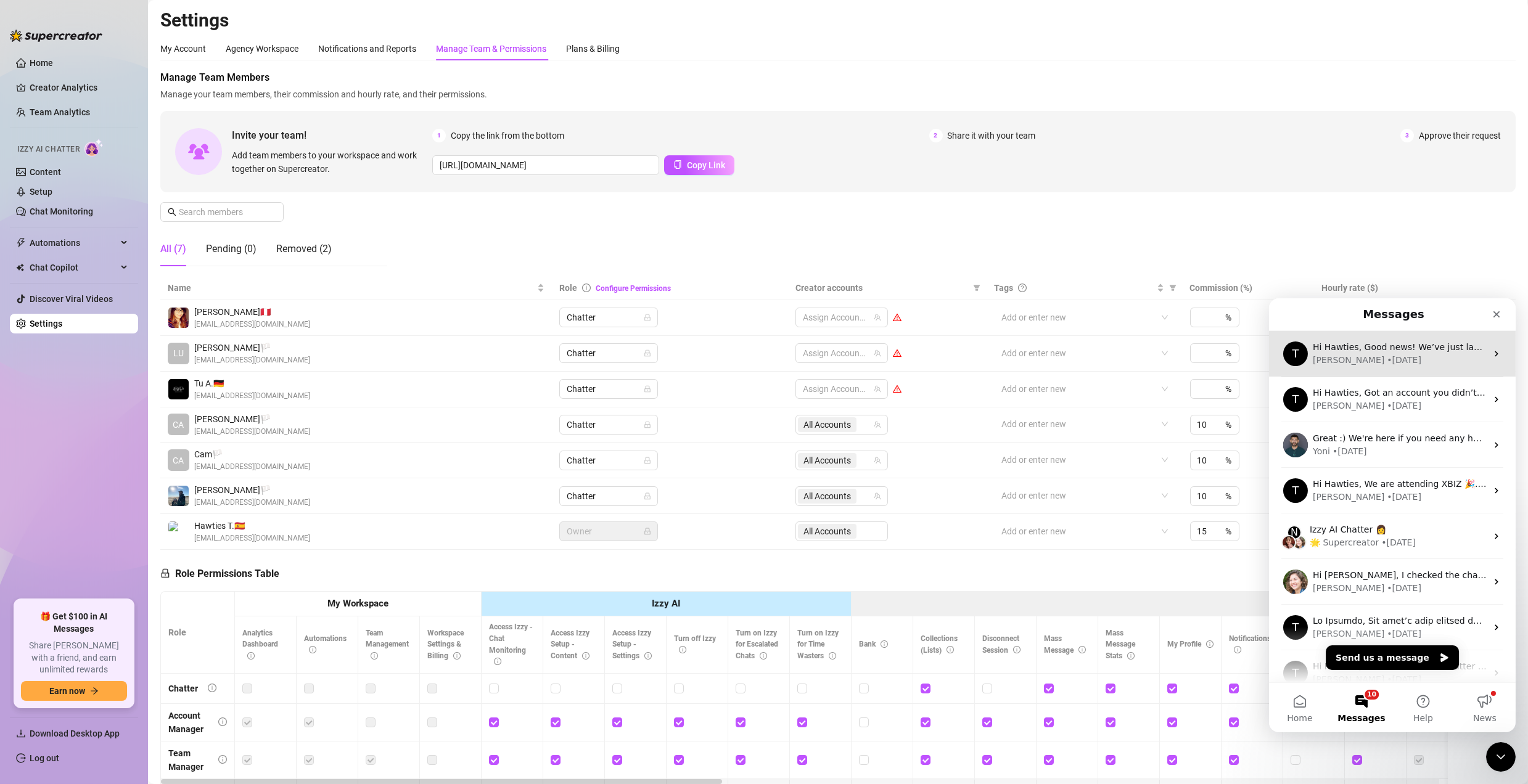
click at [1386, 356] on div "• [DATE]" at bounding box center [1403, 359] width 34 height 13
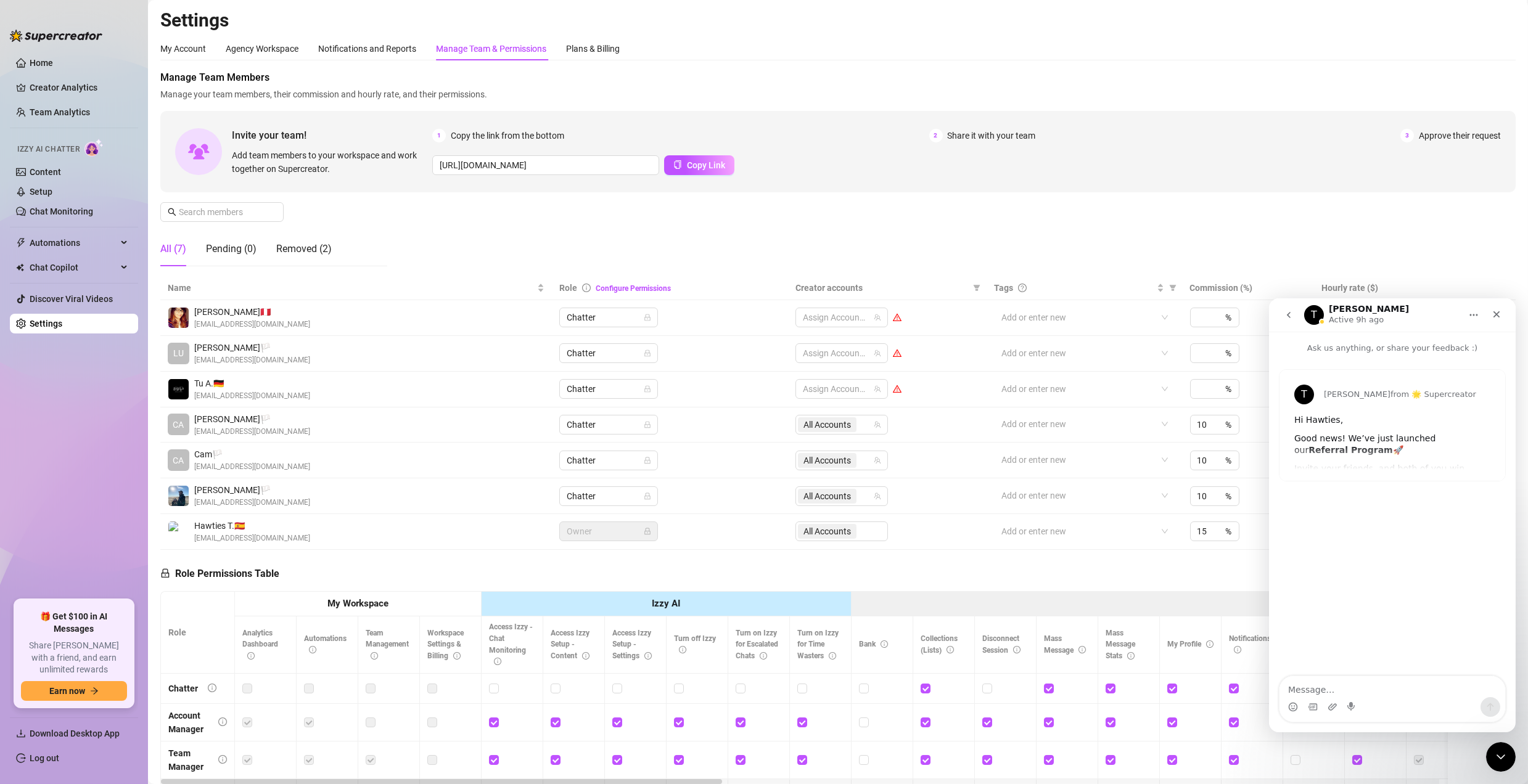
click at [1290, 316] on icon "go back" at bounding box center [1288, 314] width 10 height 10
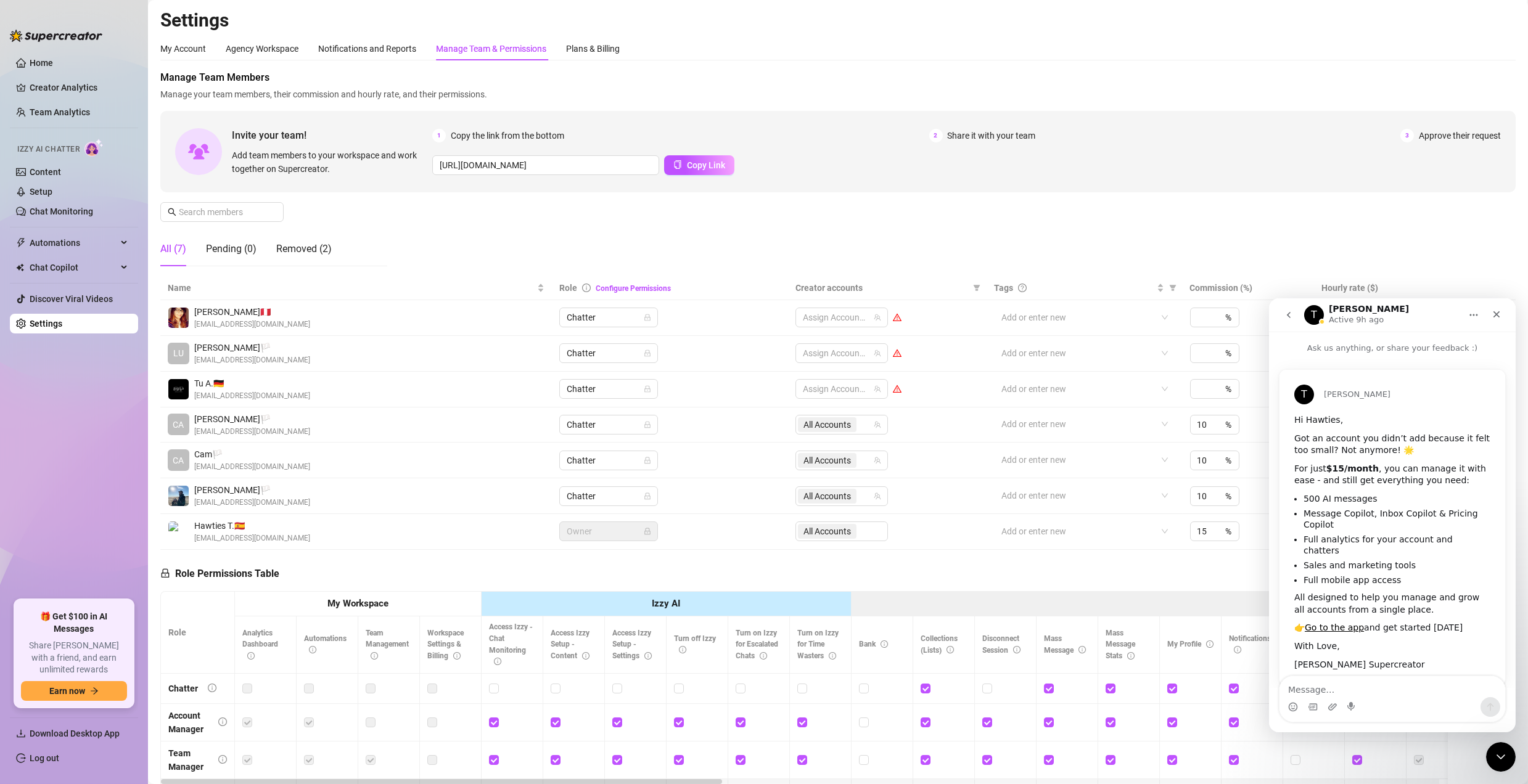
click at [1288, 319] on icon "go back" at bounding box center [1288, 314] width 10 height 10
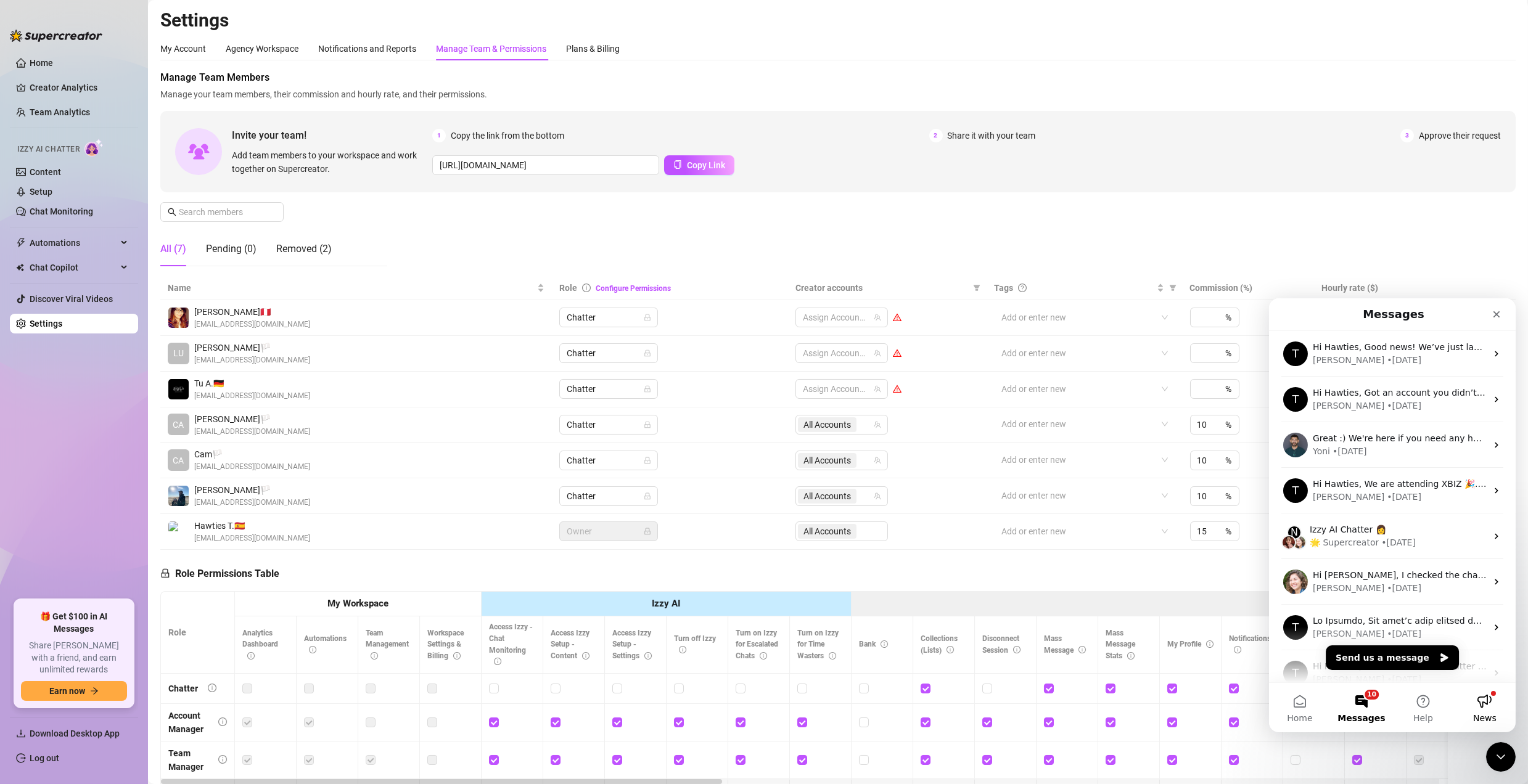
click at [1494, 698] on button "News" at bounding box center [1484, 707] width 62 height 49
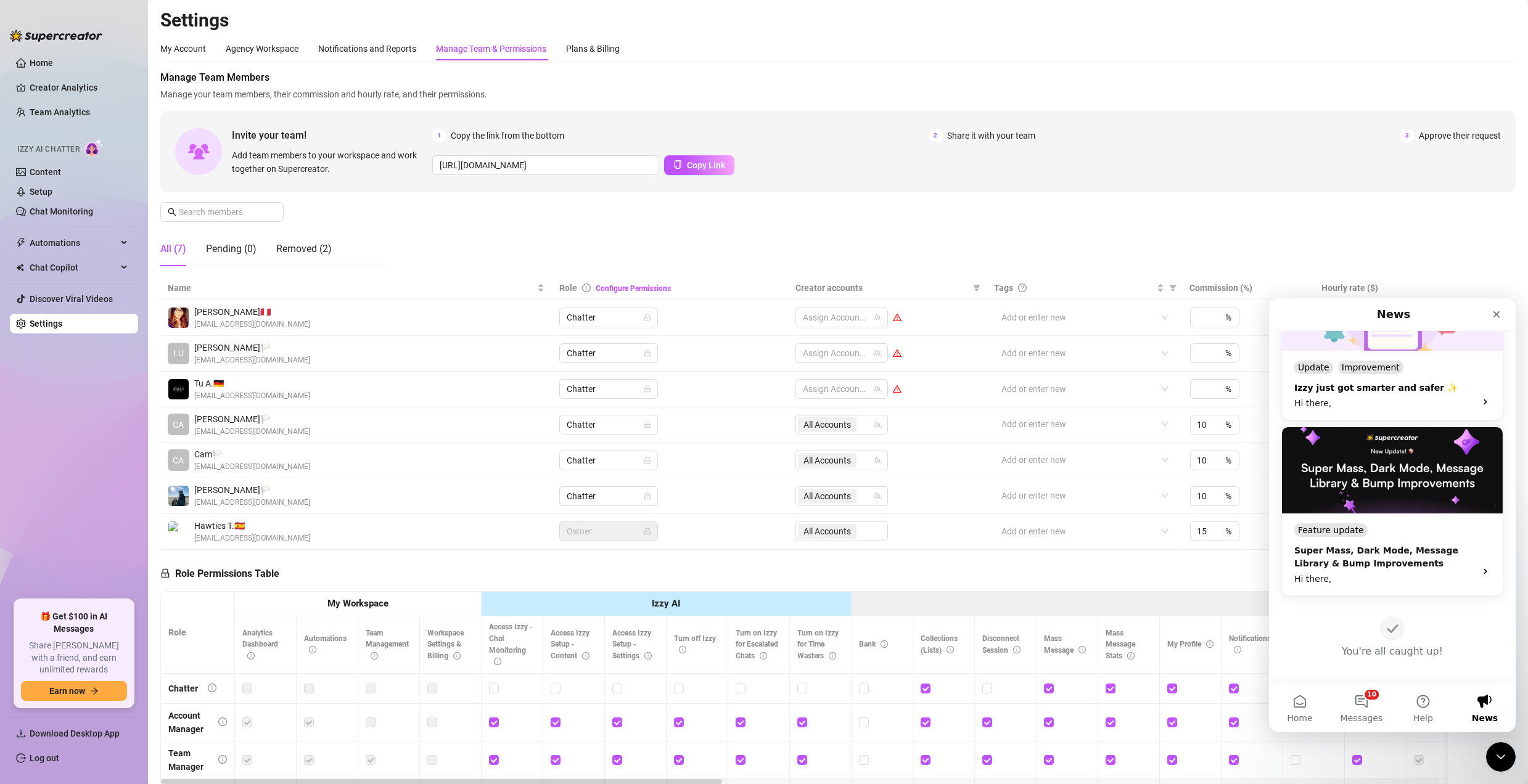
scroll to position [158, 0]
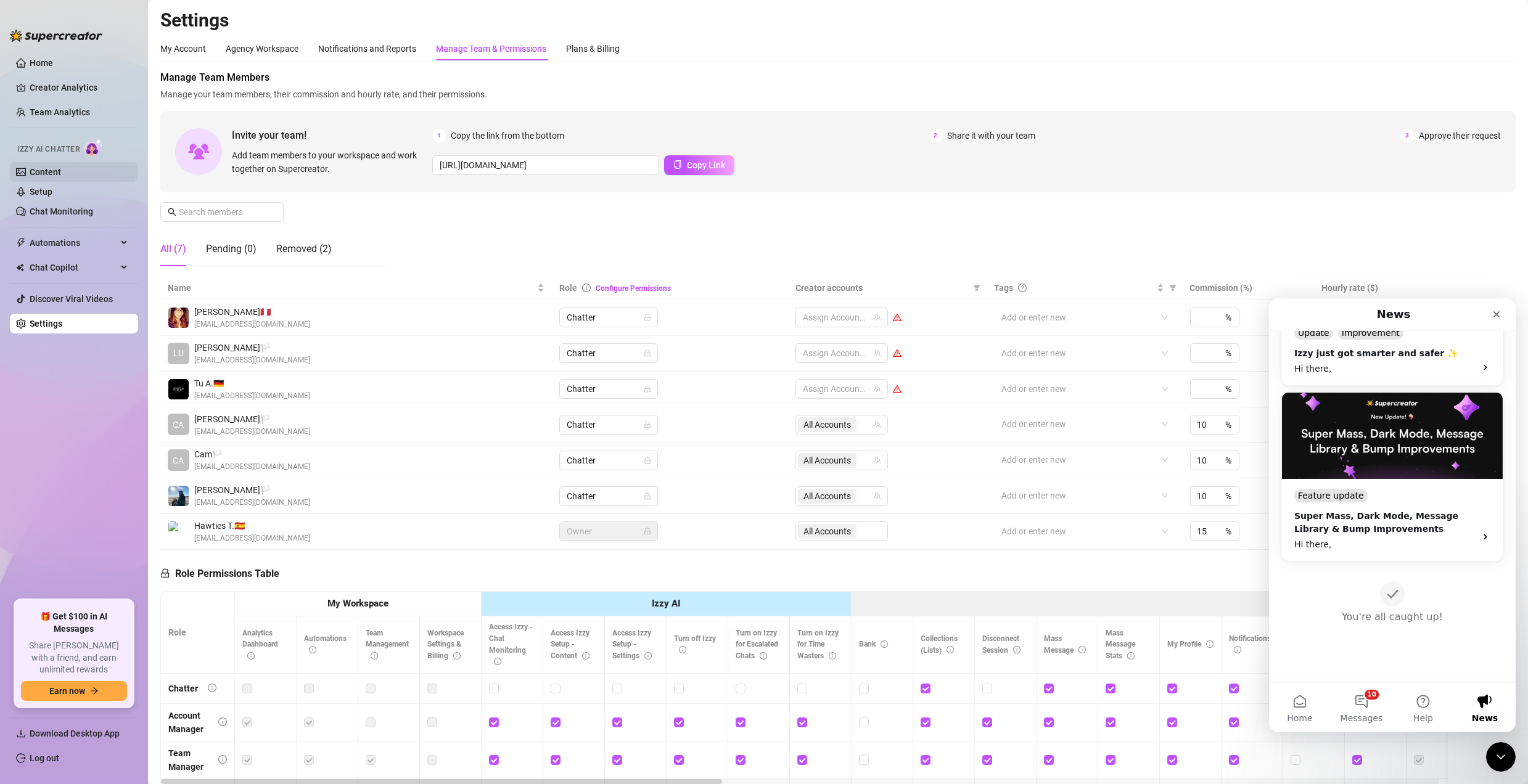
click at [58, 177] on link "Content" at bounding box center [45, 171] width 31 height 10
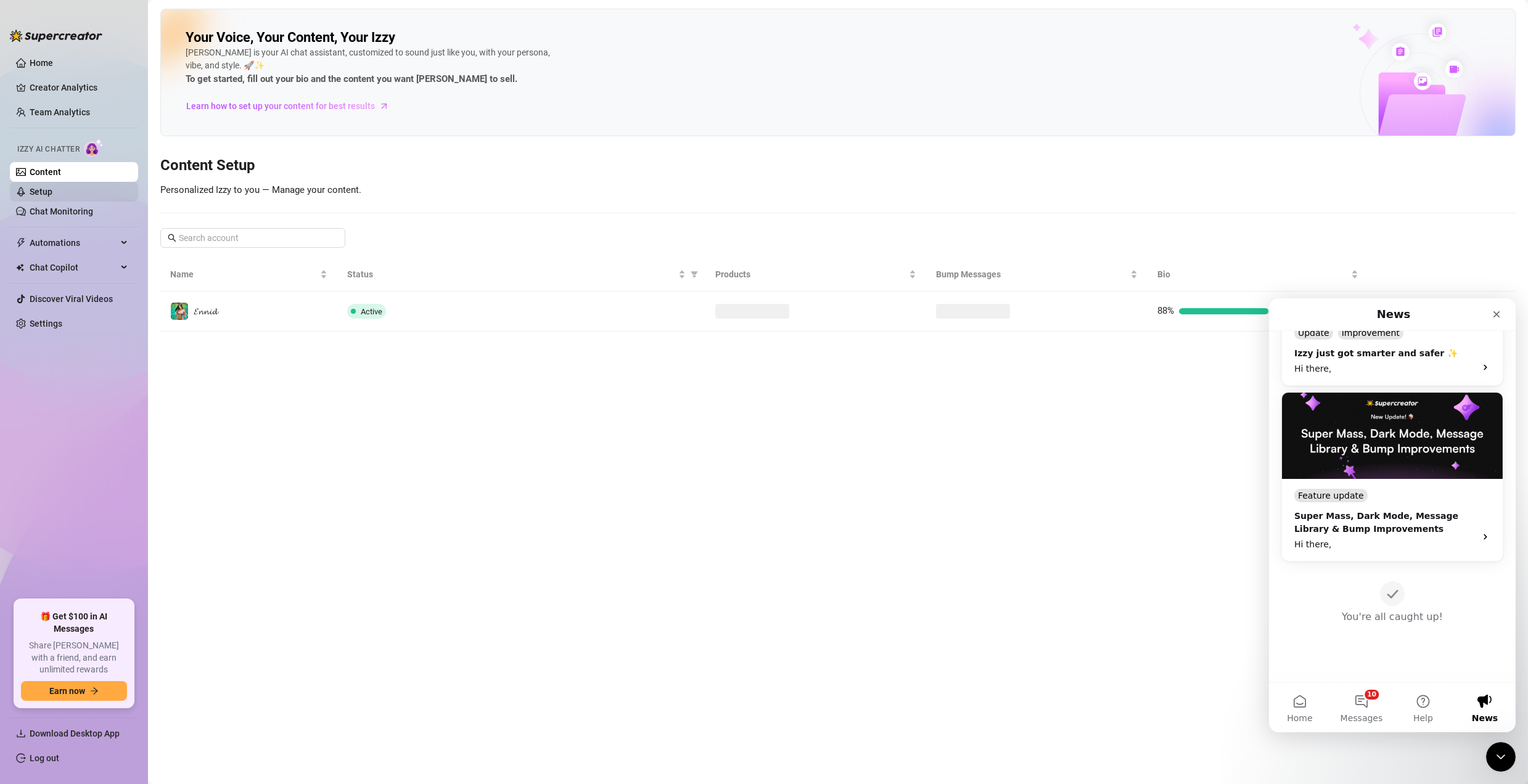
click at [53, 187] on link "Setup" at bounding box center [41, 191] width 23 height 10
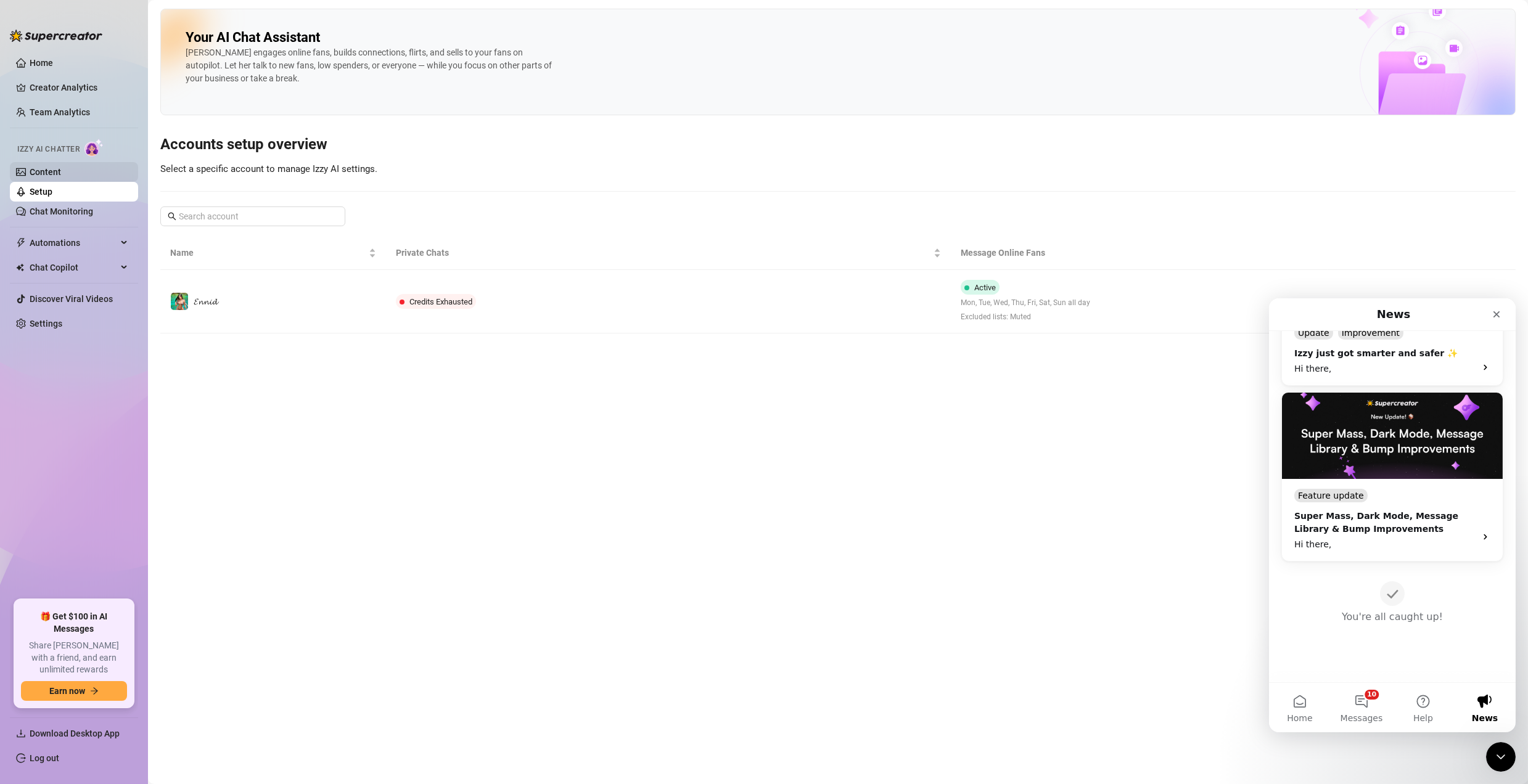
click at [61, 177] on link "Content" at bounding box center [45, 171] width 31 height 10
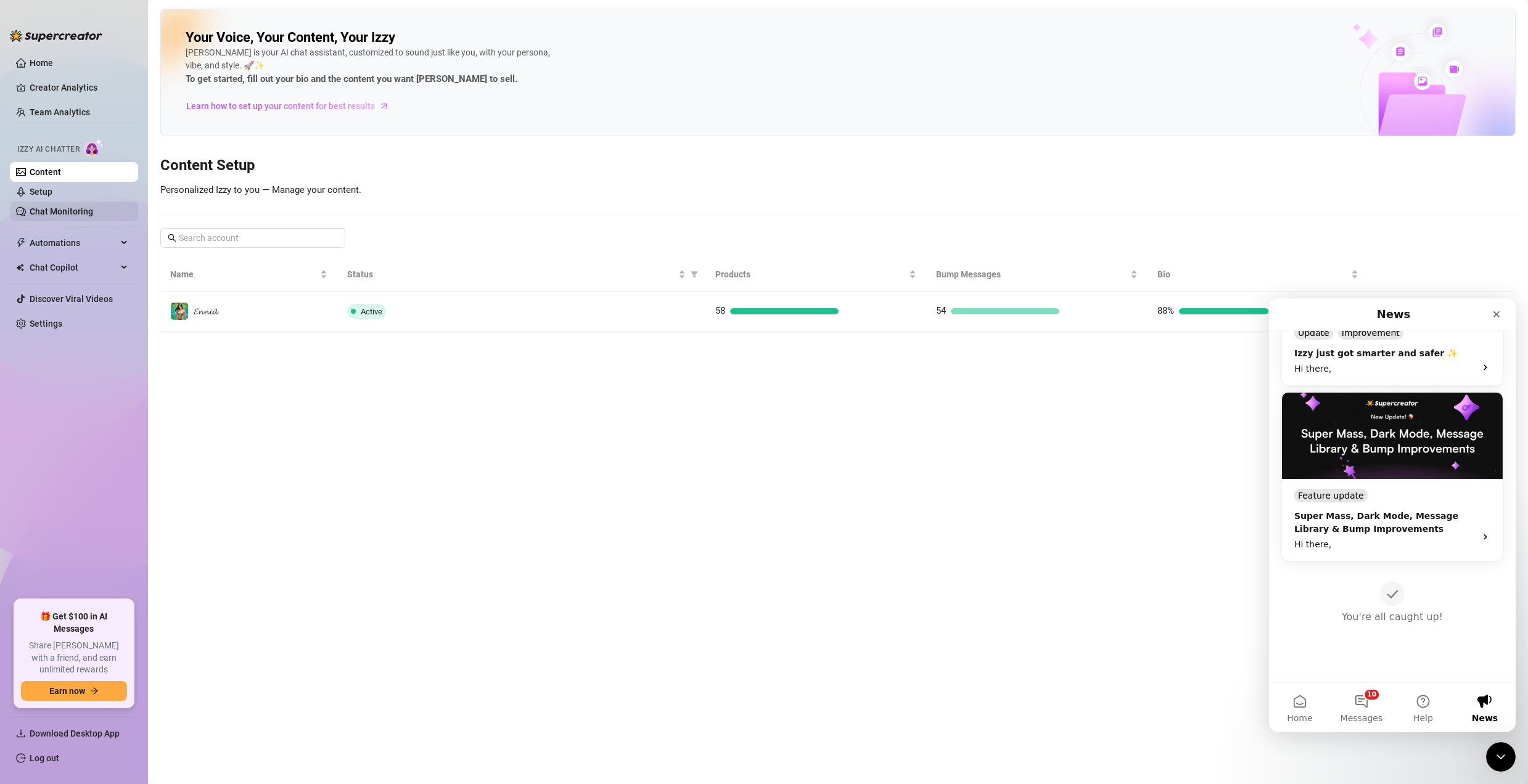
click at [77, 216] on link "Chat Monitoring" at bounding box center [61, 211] width 64 height 10
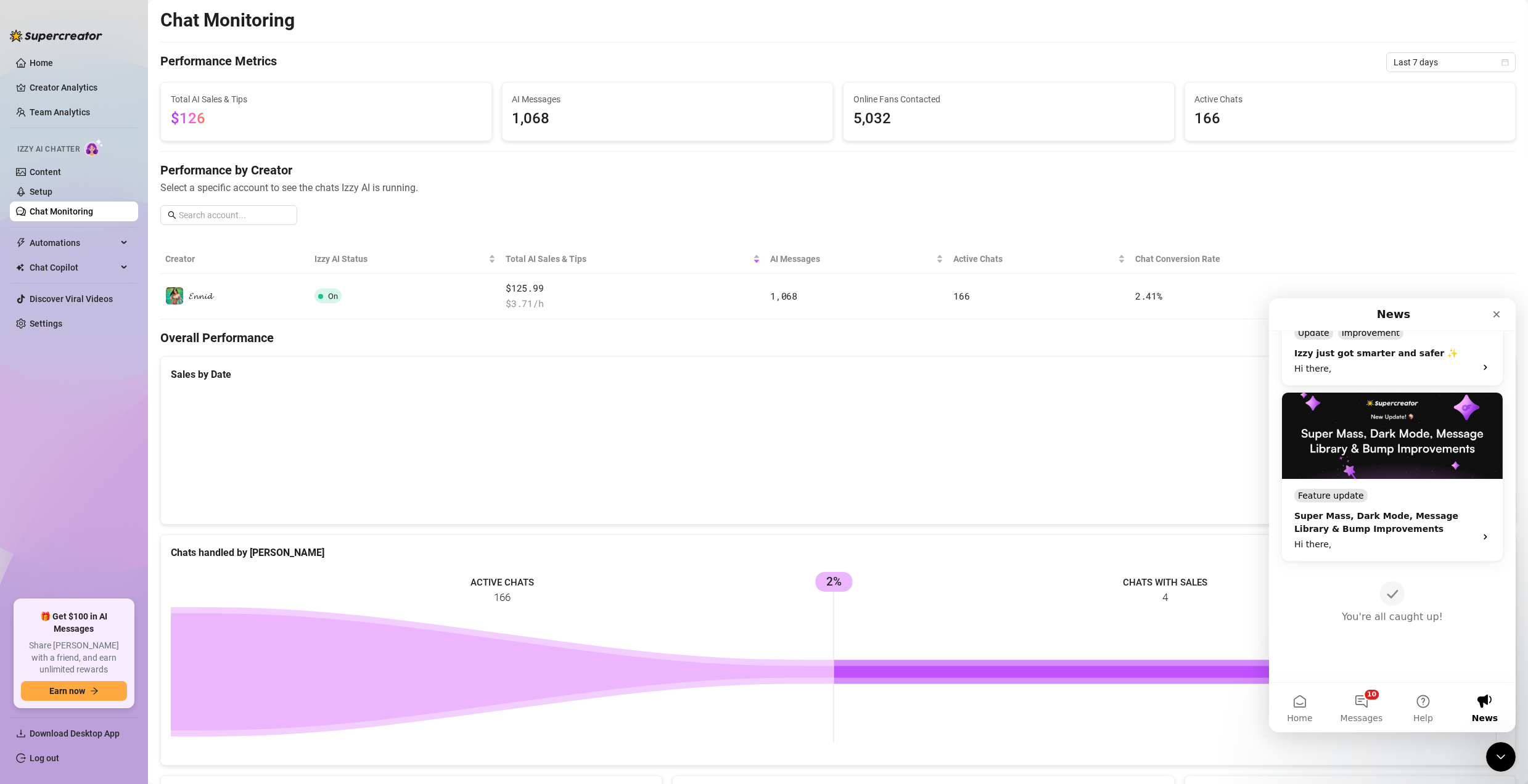
click at [70, 207] on link "Chat Monitoring" at bounding box center [61, 211] width 64 height 10
click at [53, 194] on link "Setup" at bounding box center [41, 191] width 23 height 10
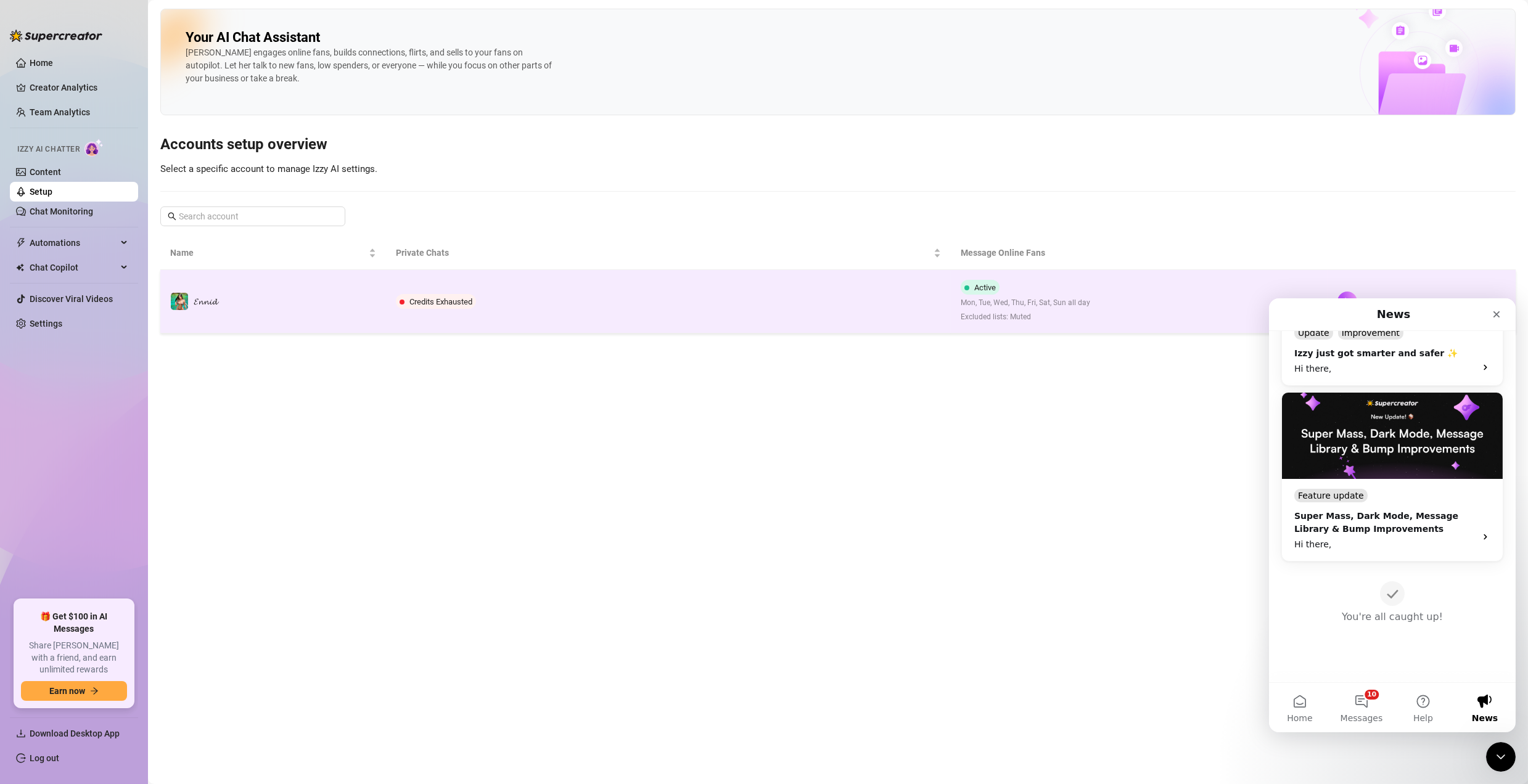
click at [402, 300] on span at bounding box center [402, 302] width 5 height 5
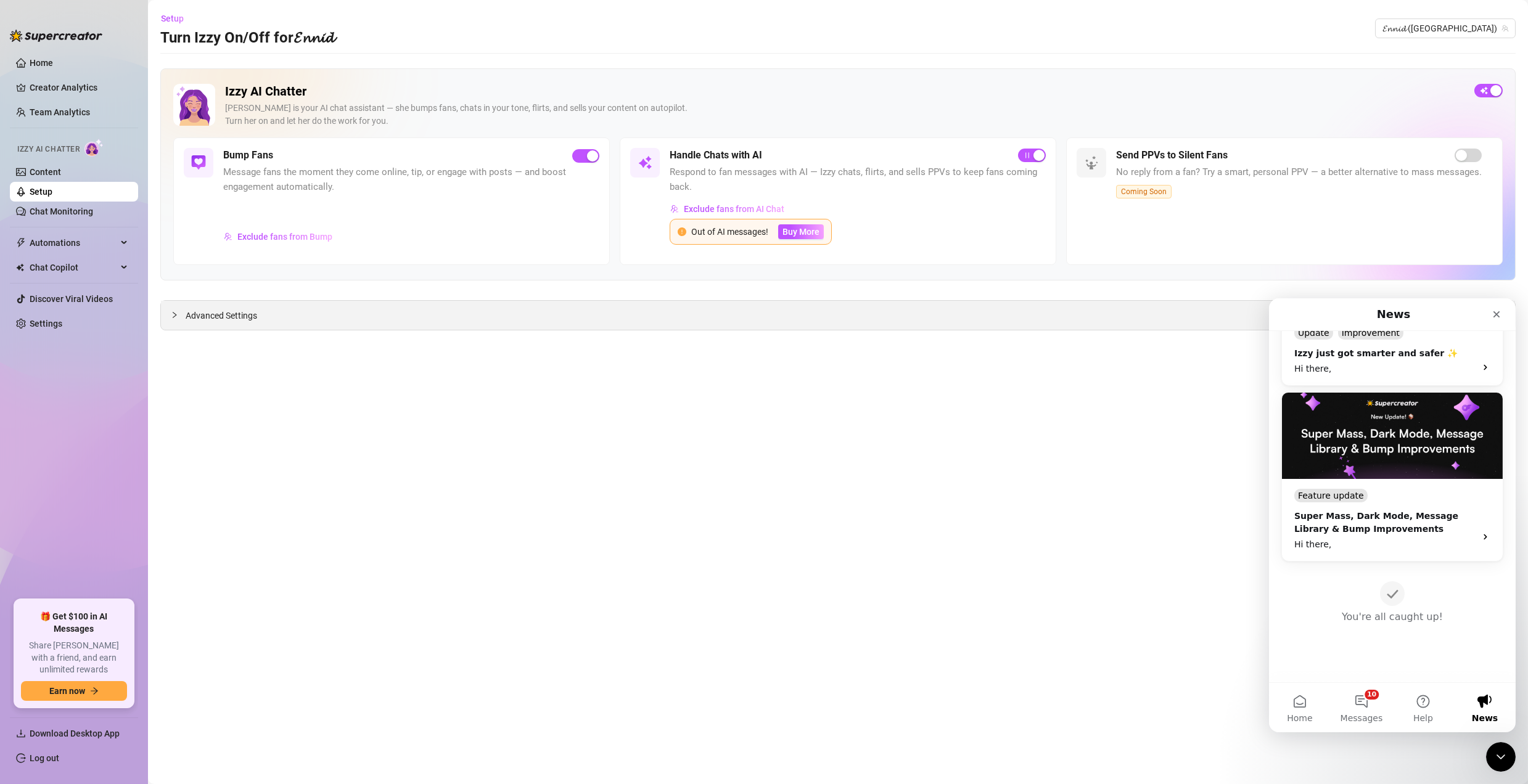
click at [679, 316] on div "Advanced Settings" at bounding box center [838, 315] width 1354 height 29
click at [787, 234] on span "Buy More" at bounding box center [801, 232] width 37 height 10
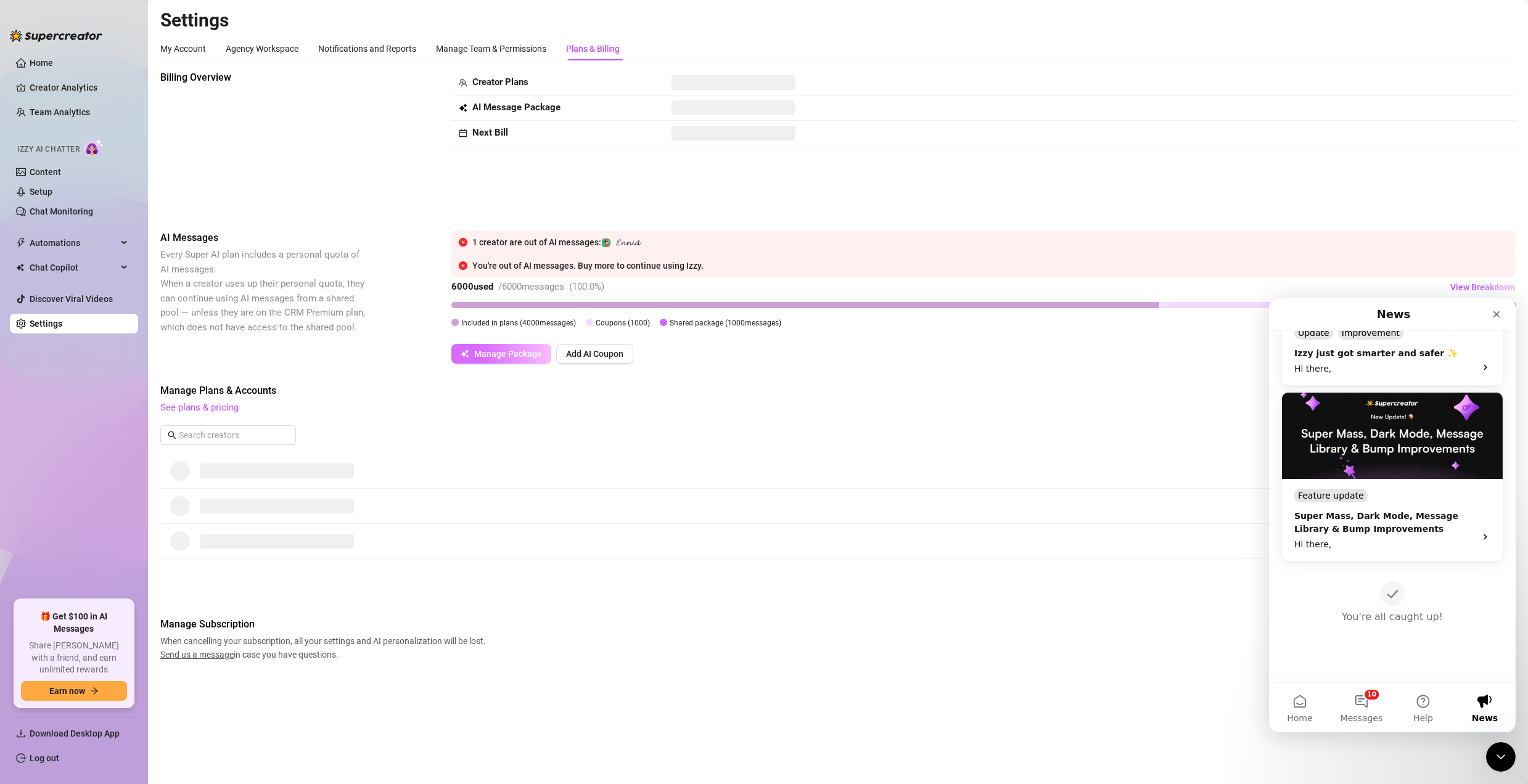
click at [523, 352] on span "Manage Package" at bounding box center [508, 353] width 68 height 10
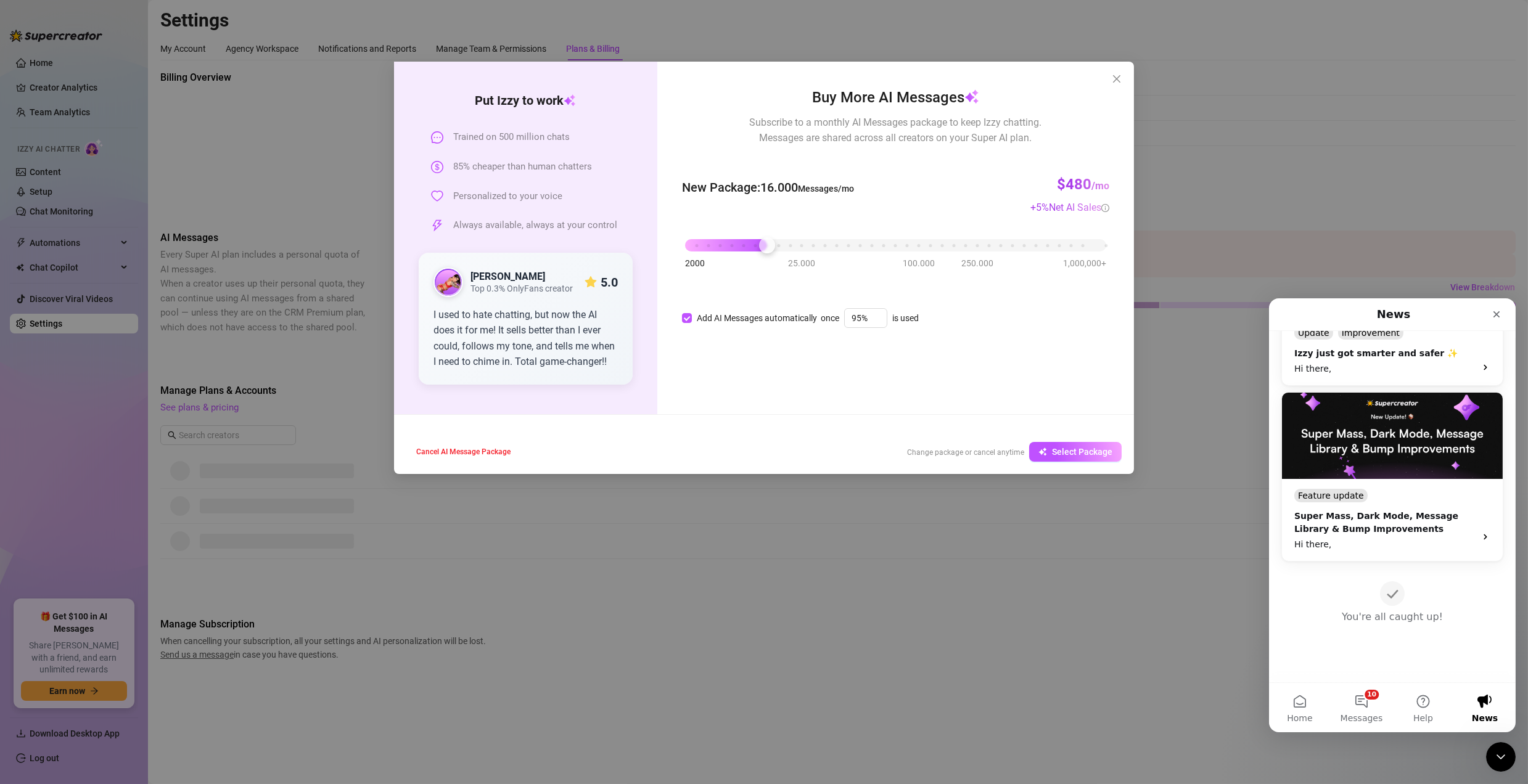
click at [772, 236] on div "2000 25.000 100.000 250.000 1,000,000+" at bounding box center [895, 240] width 421 height 8
click at [759, 243] on div at bounding box center [767, 245] width 16 height 16
click at [752, 239] on div "2000 25.000 100.000 250.000 1,000,000+" at bounding box center [895, 240] width 421 height 8
click at [740, 243] on div "2000 25.000 100.000 250.000 1,000,000+" at bounding box center [895, 240] width 421 height 8
click at [728, 242] on div "2000 25.000 100.000 250.000 1,000,000+" at bounding box center [895, 240] width 421 height 8
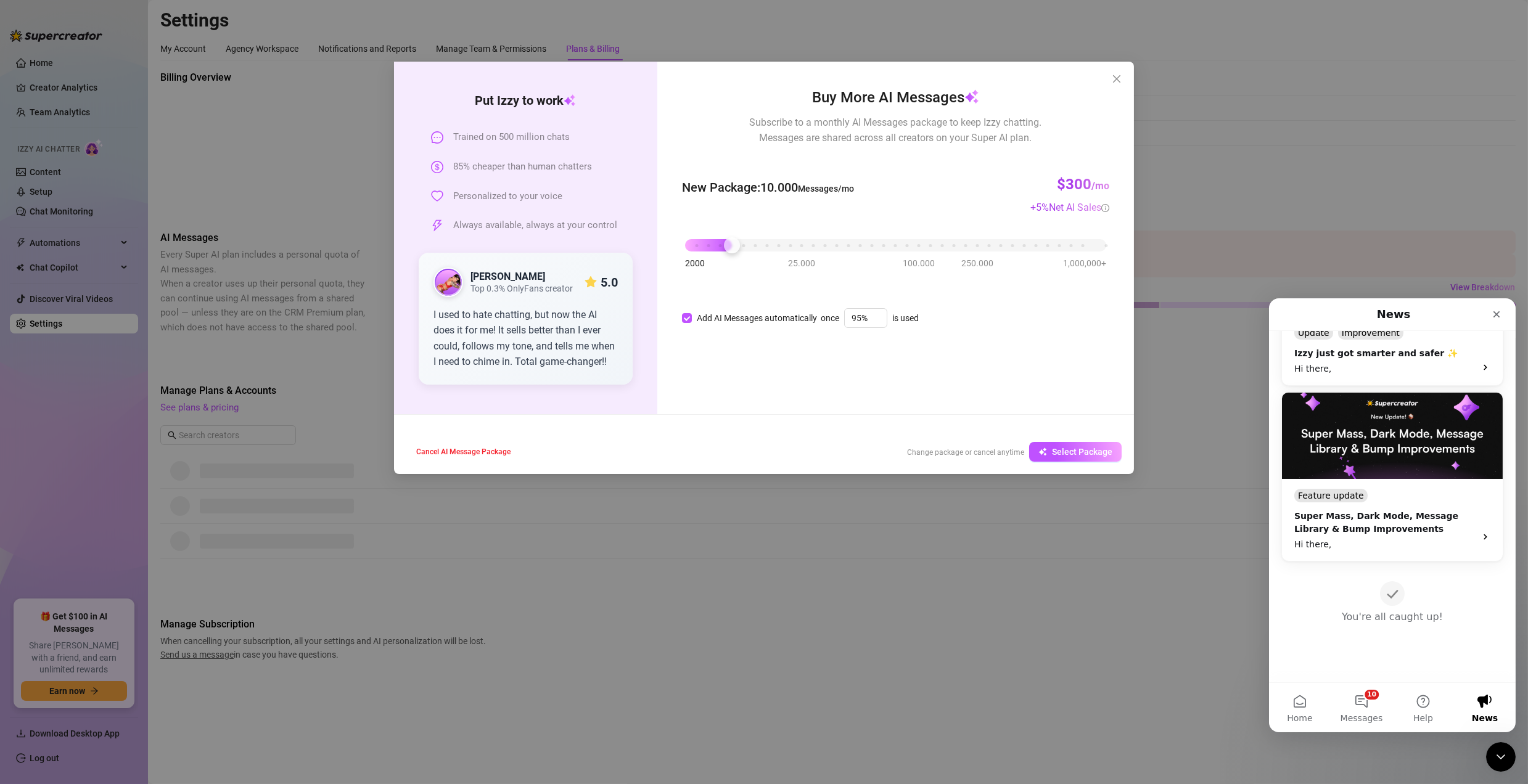
click at [718, 242] on div "2000 25.000 100.000 250.000 1,000,000+" at bounding box center [895, 240] width 421 height 8
click at [714, 242] on div at bounding box center [720, 245] width 16 height 16
click at [705, 244] on div "2000 25.000 100.000 250.000 1,000,000+" at bounding box center [895, 240] width 421 height 8
click at [1057, 447] on span "Select Package" at bounding box center [1082, 451] width 60 height 10
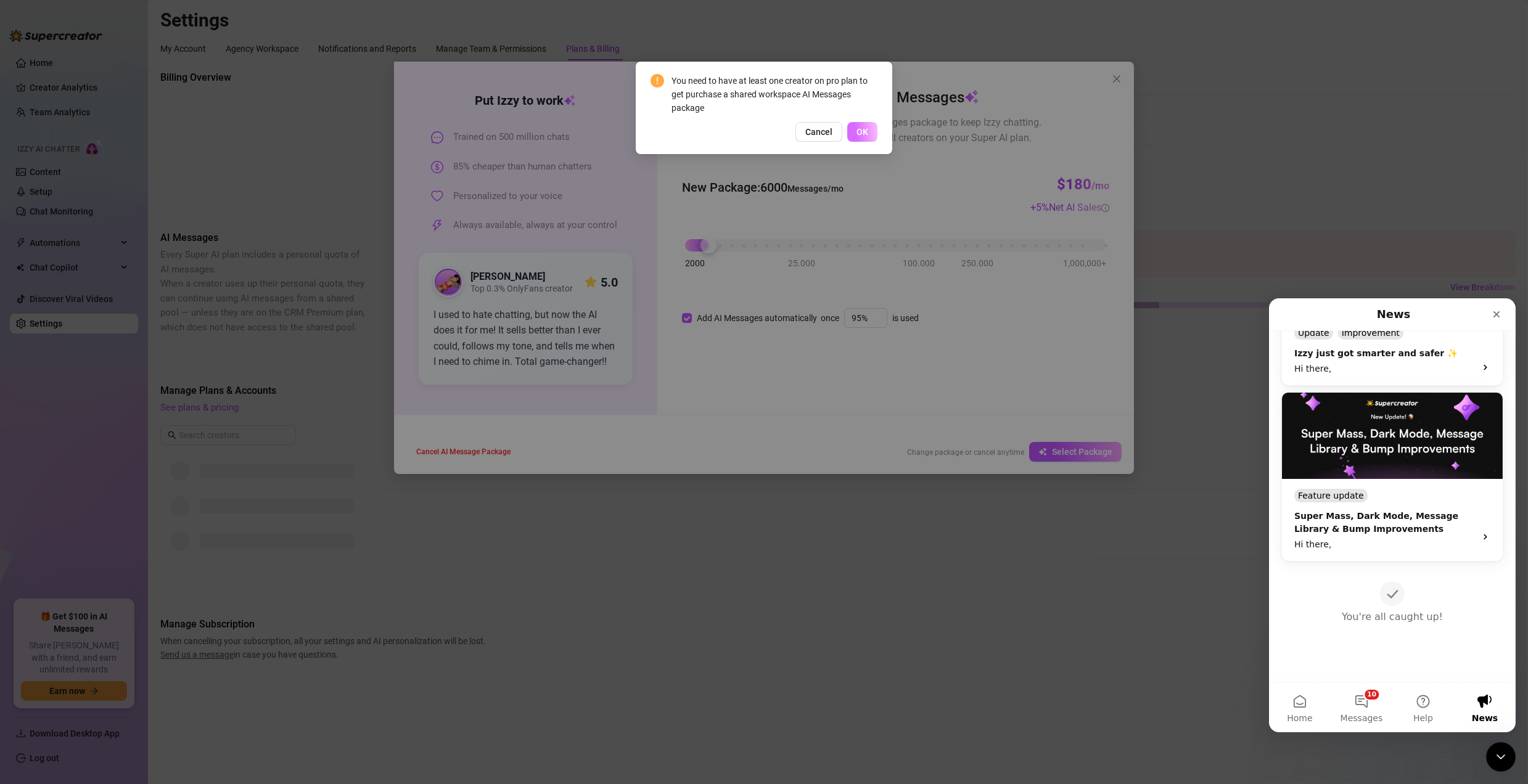
click at [865, 128] on span "OK" at bounding box center [862, 132] width 11 height 10
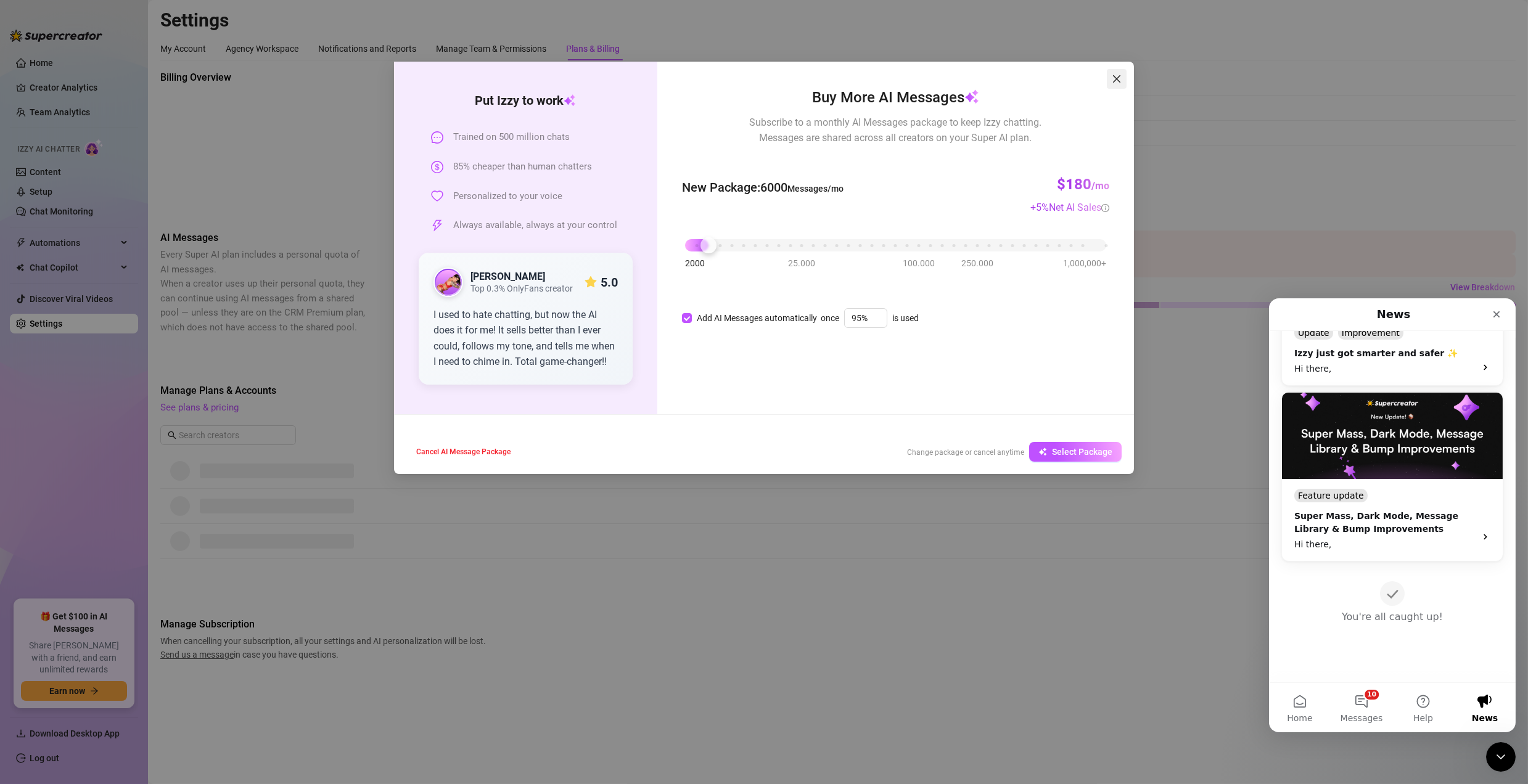
click at [1116, 86] on button "Close" at bounding box center [1117, 79] width 20 height 20
